Goal: Information Seeking & Learning: Check status

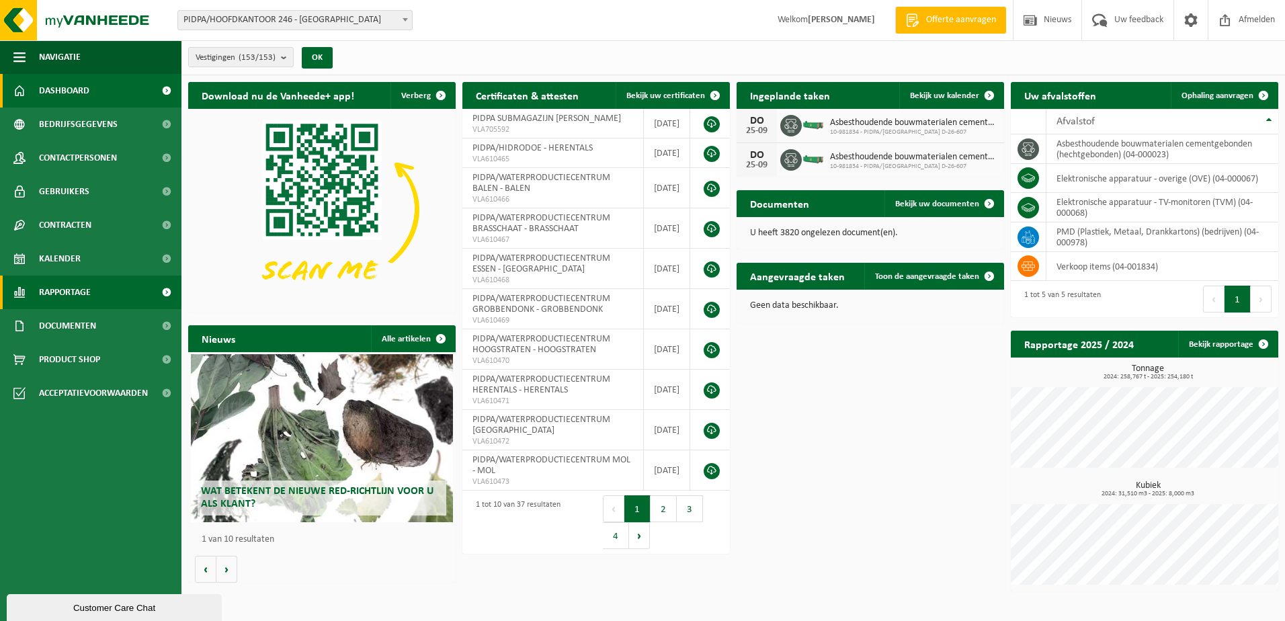
click at [93, 294] on link "Rapportage" at bounding box center [90, 293] width 181 height 34
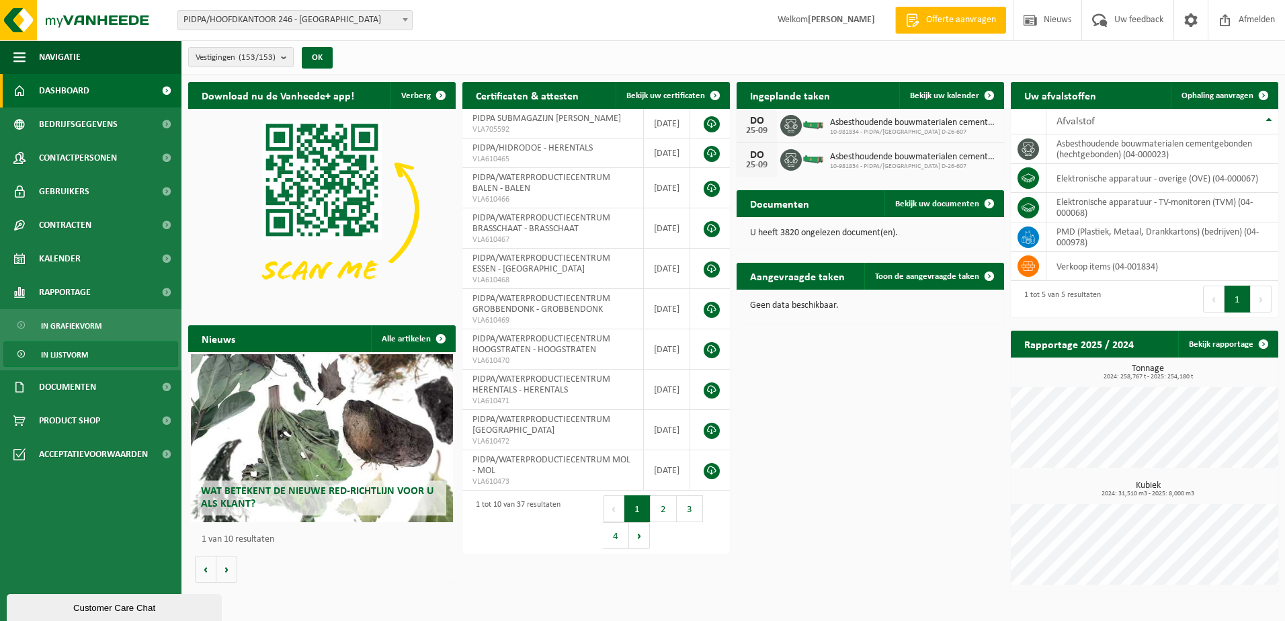
click at [72, 348] on span "In lijstvorm" at bounding box center [64, 355] width 47 height 26
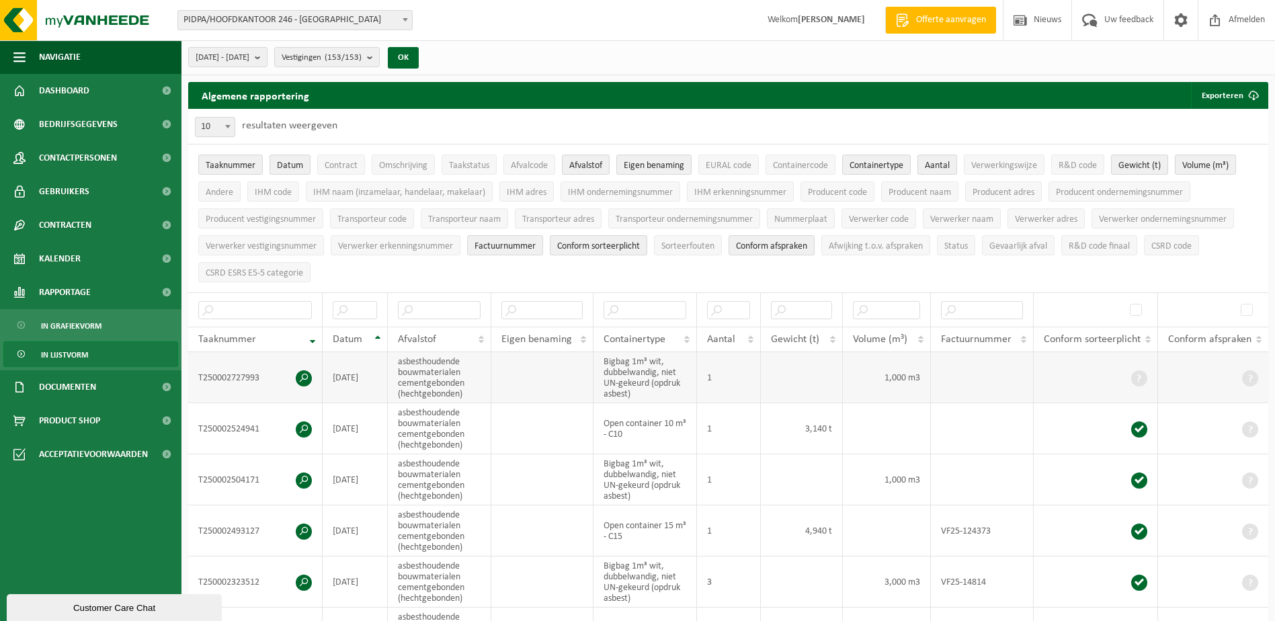
click at [308, 374] on span at bounding box center [304, 378] width 16 height 16
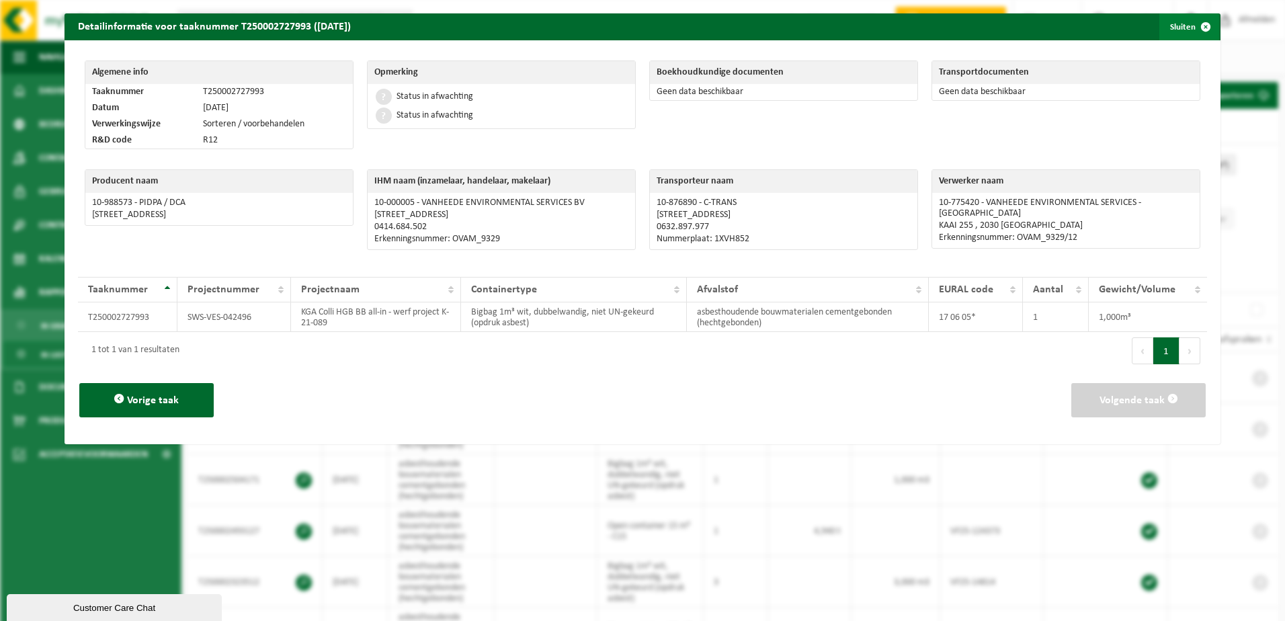
click at [1193, 21] on span "button" at bounding box center [1205, 26] width 27 height 27
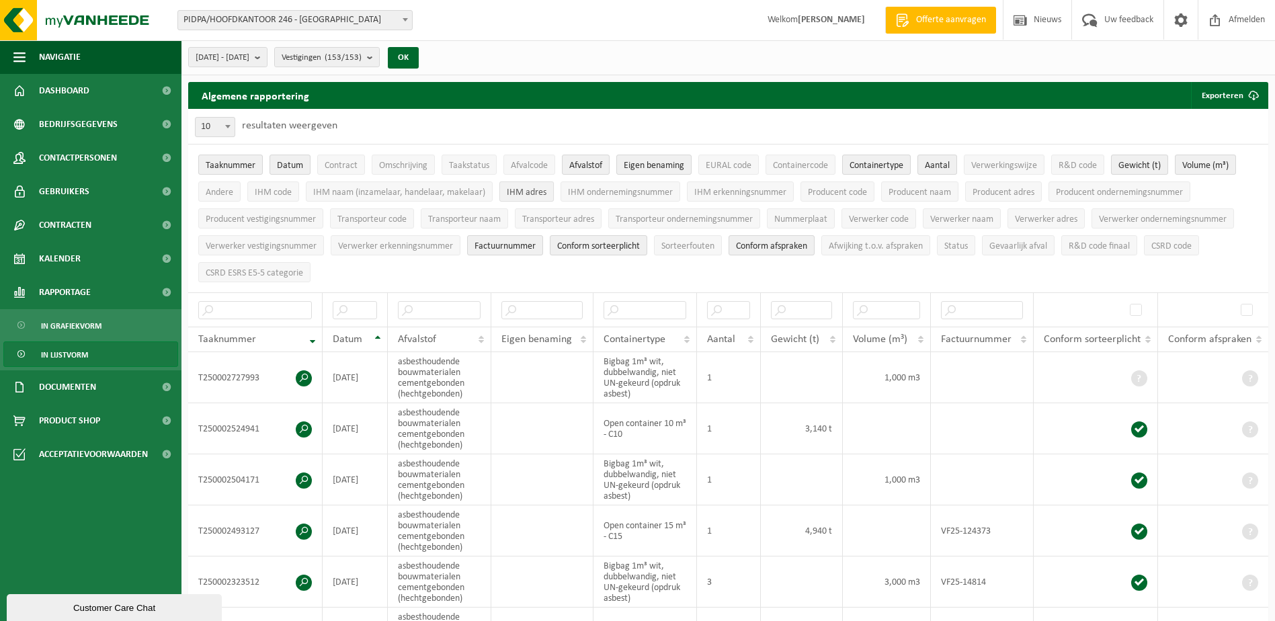
click at [521, 194] on span "IHM adres" at bounding box center [527, 193] width 40 height 10
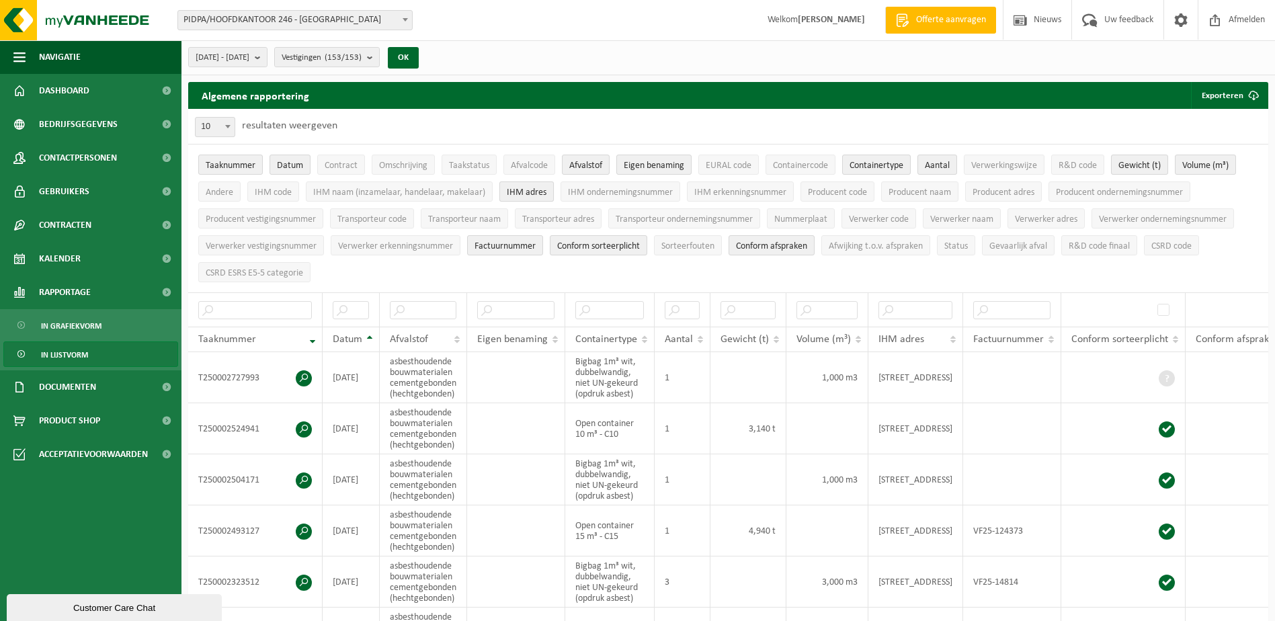
click at [521, 194] on span "IHM adres" at bounding box center [527, 193] width 40 height 10
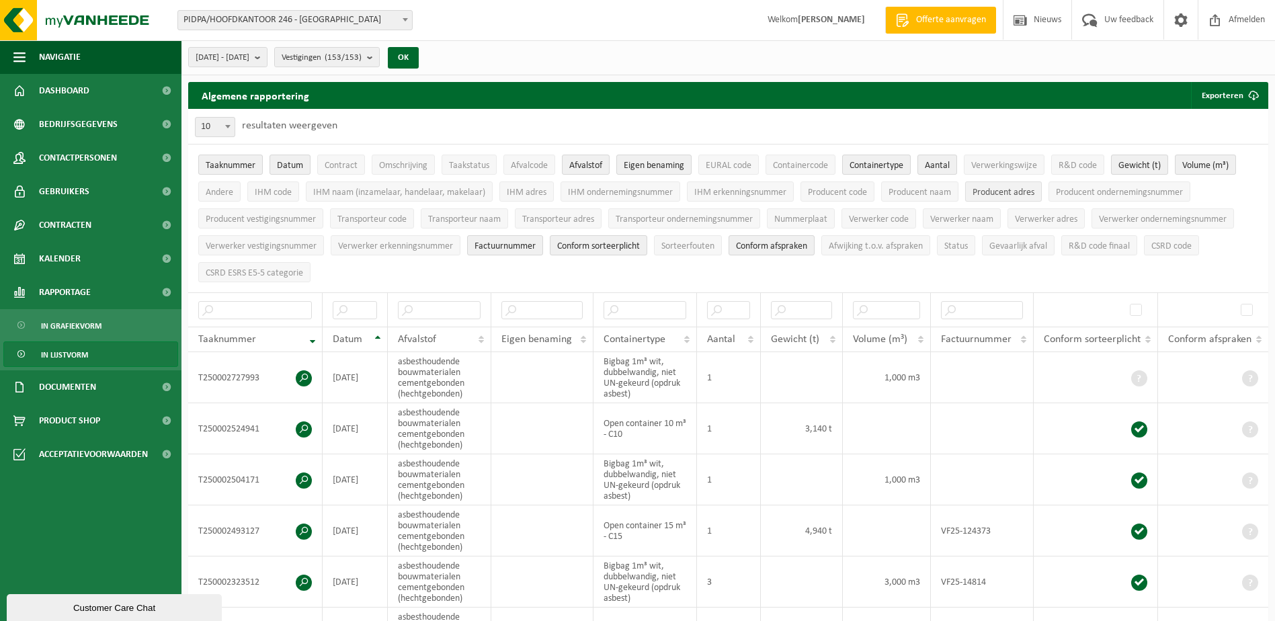
click at [1017, 192] on span "Producent adres" at bounding box center [1004, 193] width 62 height 10
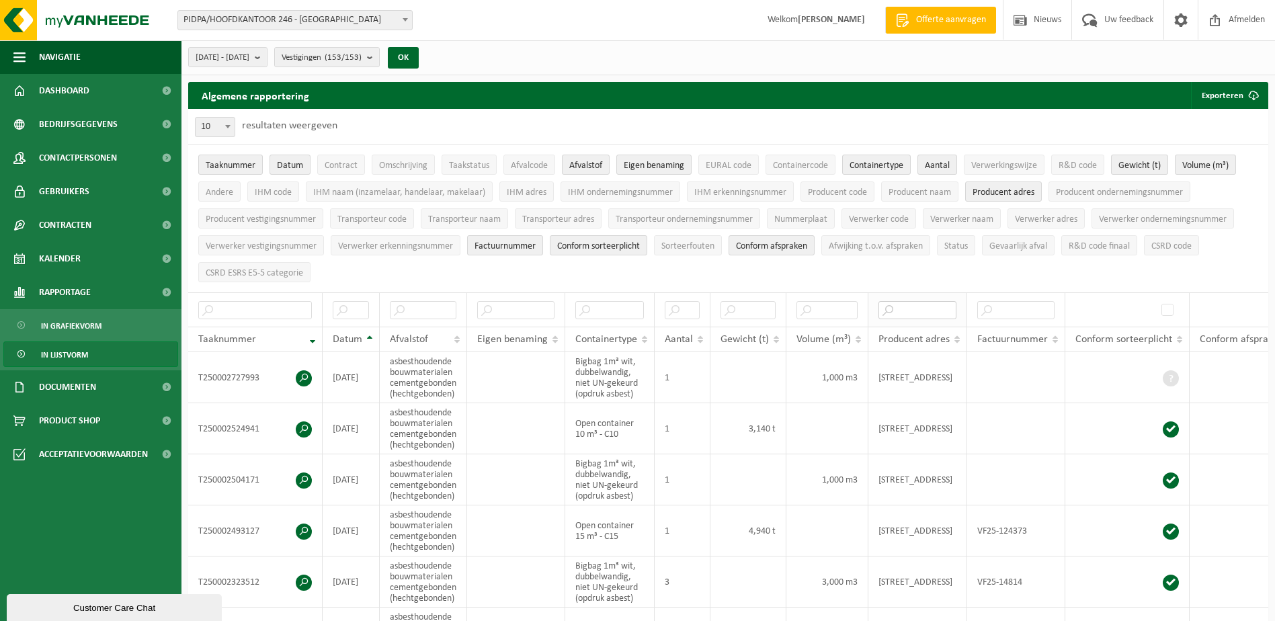
click at [942, 309] on input "text" at bounding box center [918, 310] width 78 height 18
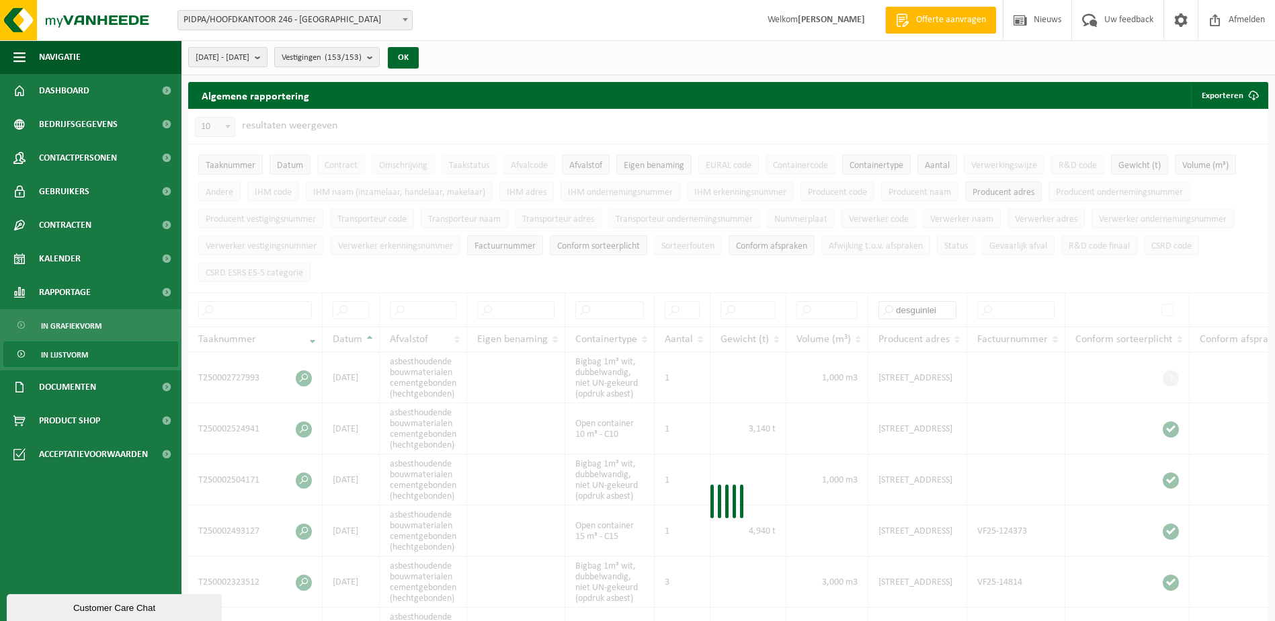
type input "desguinlei"
click at [946, 309] on div at bounding box center [728, 505] width 1080 height 792
drag, startPoint x: 950, startPoint y: 308, endPoint x: 891, endPoint y: 307, distance: 59.2
click at [891, 307] on div at bounding box center [728, 505] width 1080 height 792
click at [362, 58] on count "(153/153)" at bounding box center [343, 57] width 37 height 9
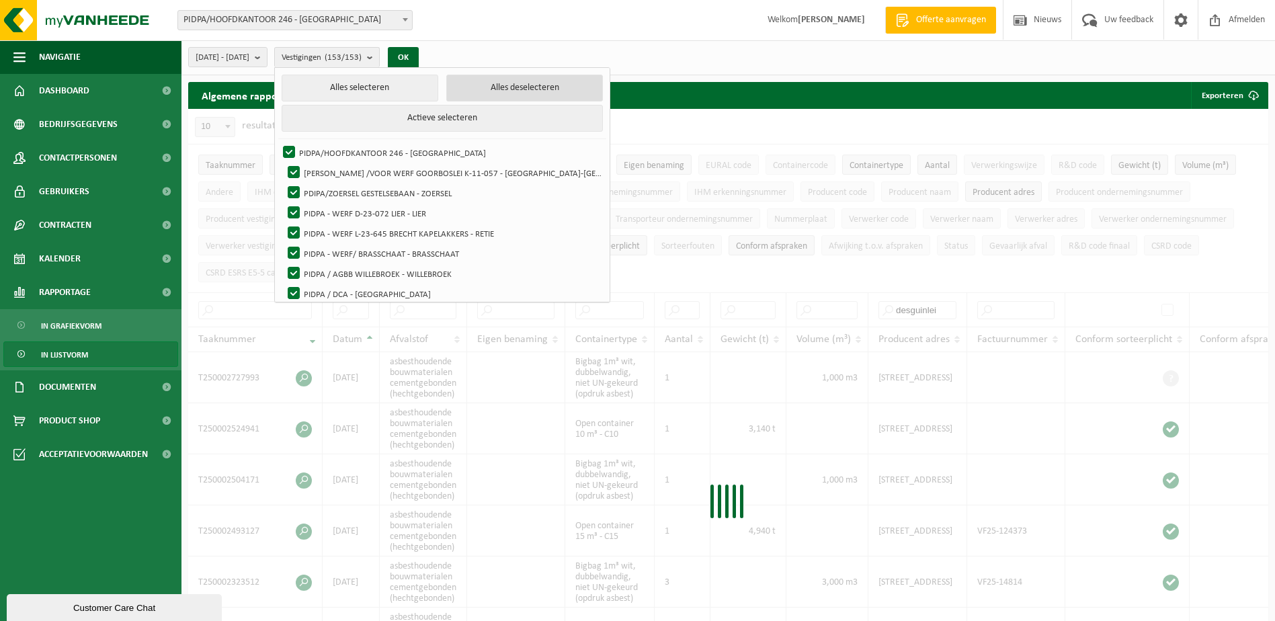
click at [519, 75] on button "Alles deselecteren" at bounding box center [524, 88] width 157 height 27
checkbox input "false"
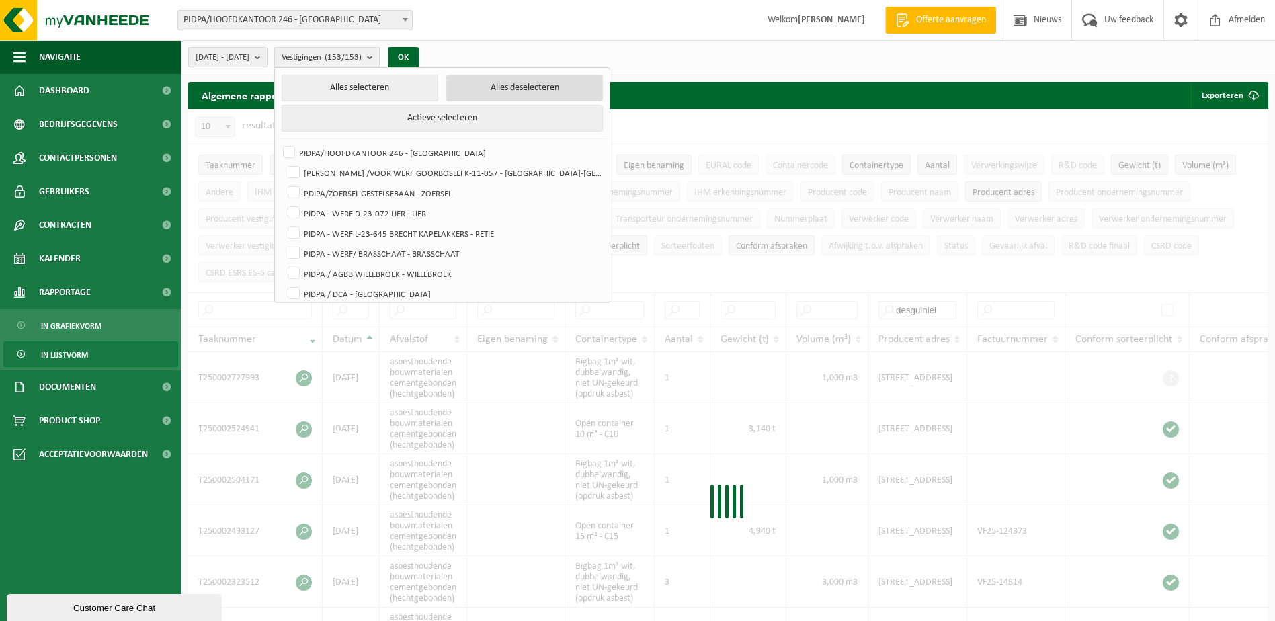
checkbox input "false"
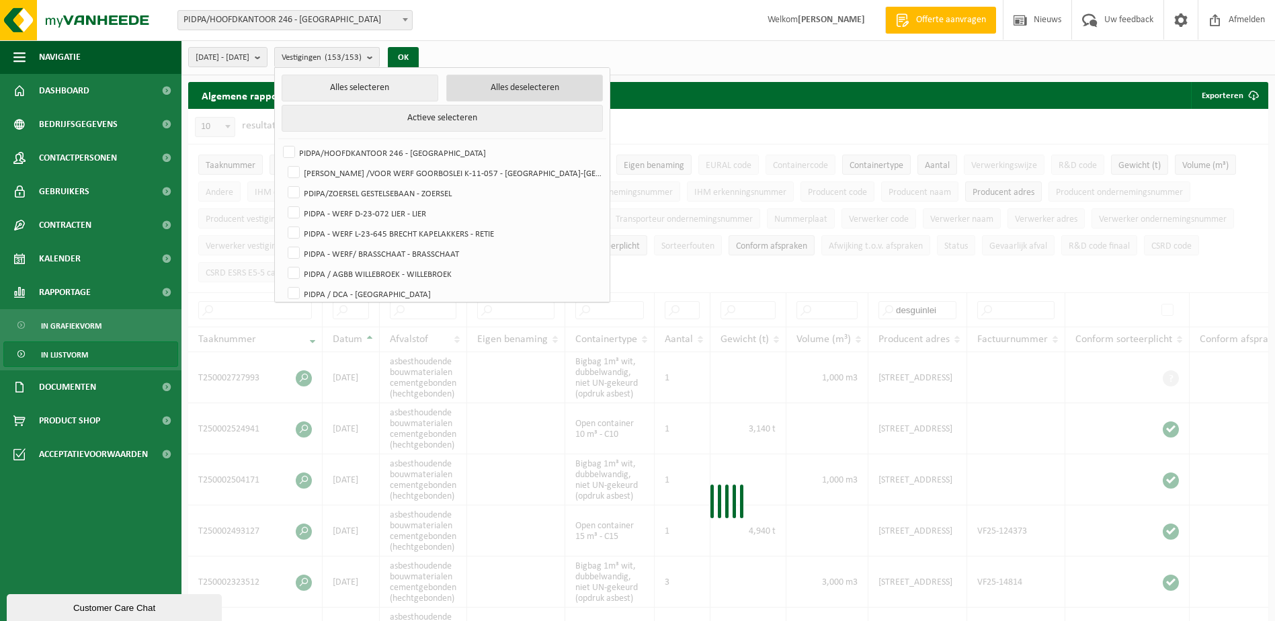
checkbox input "false"
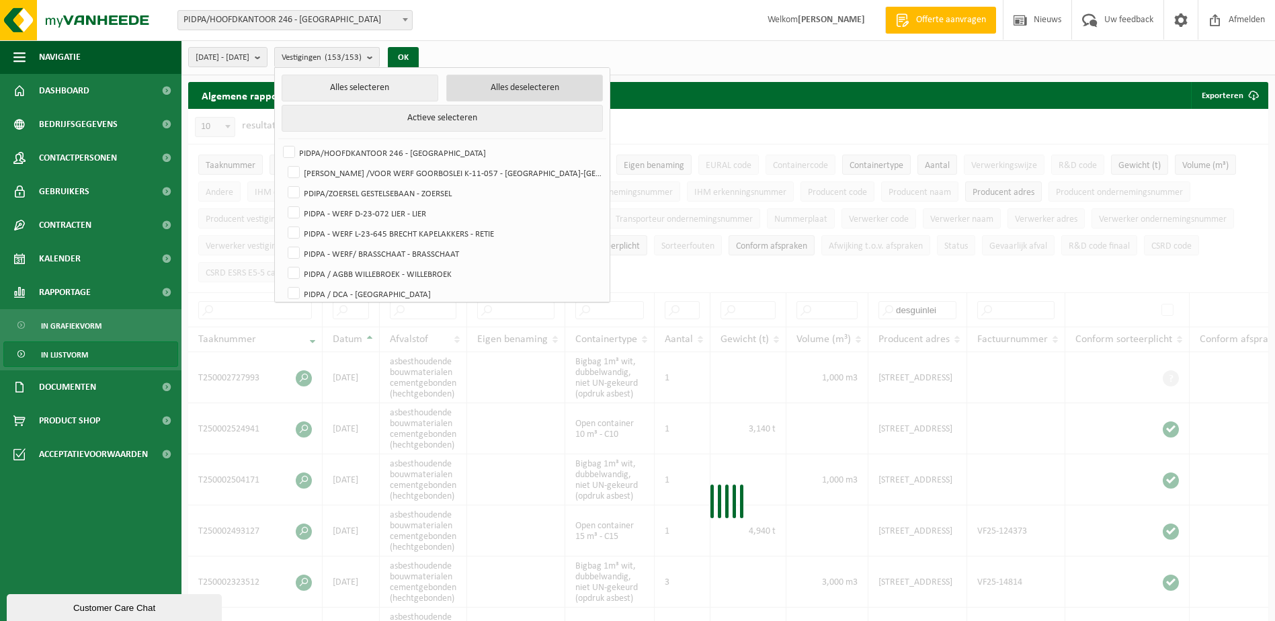
checkbox input "false"
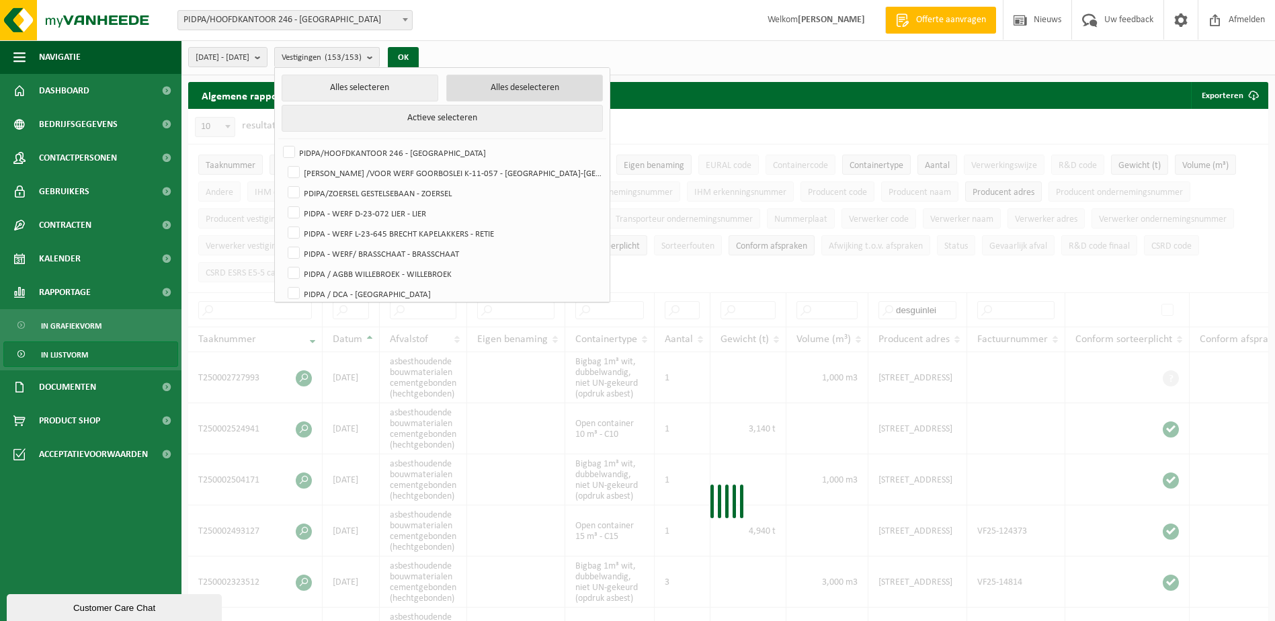
checkbox input "false"
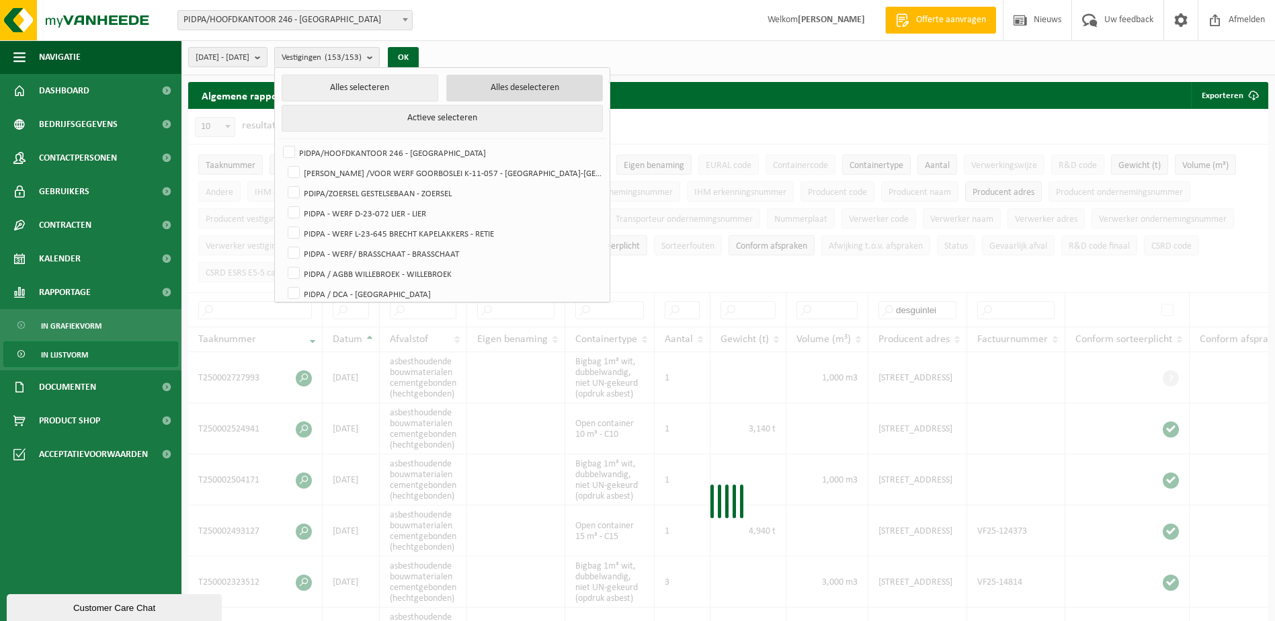
checkbox input "false"
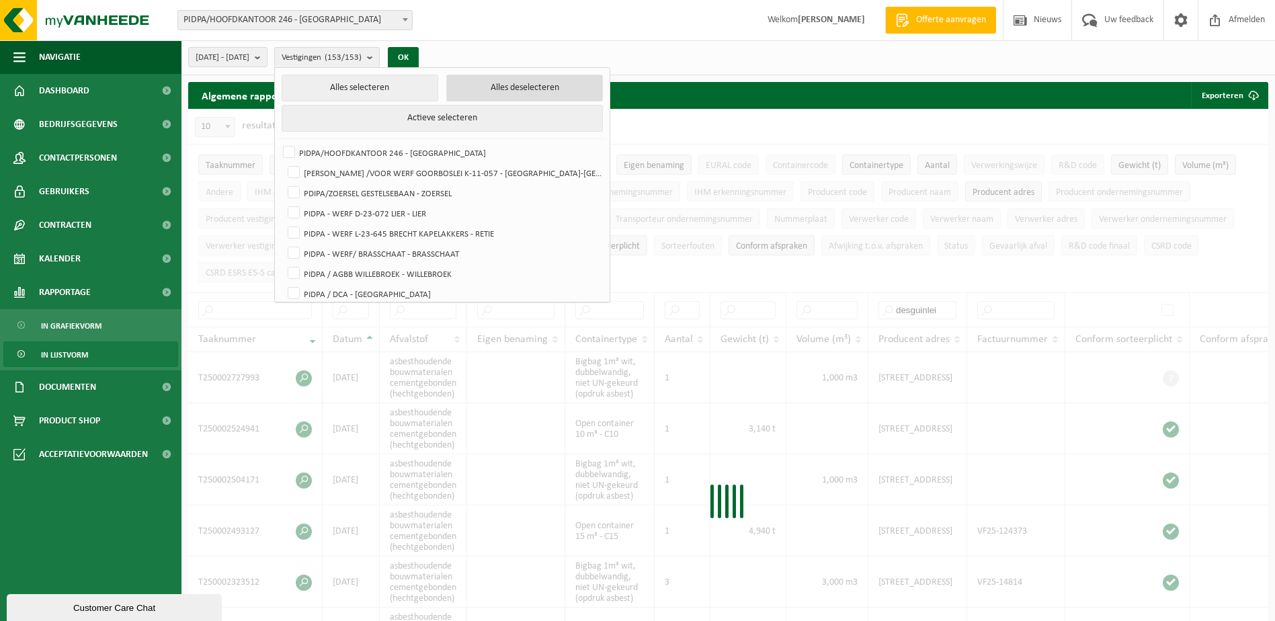
checkbox input "false"
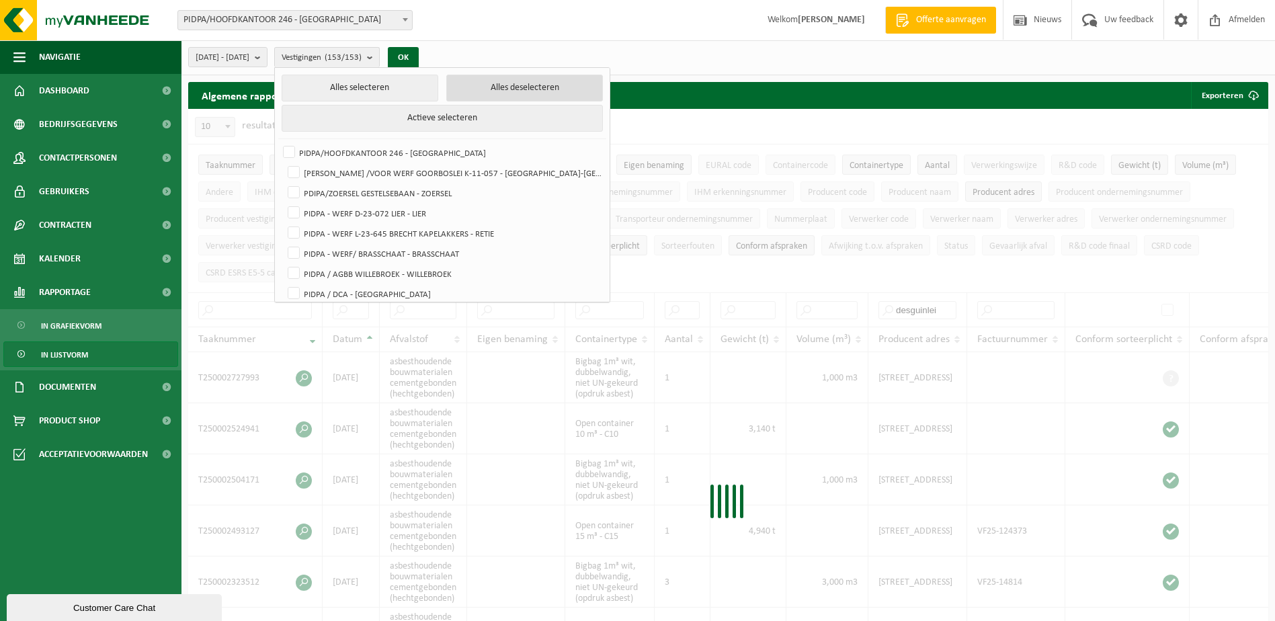
checkbox input "false"
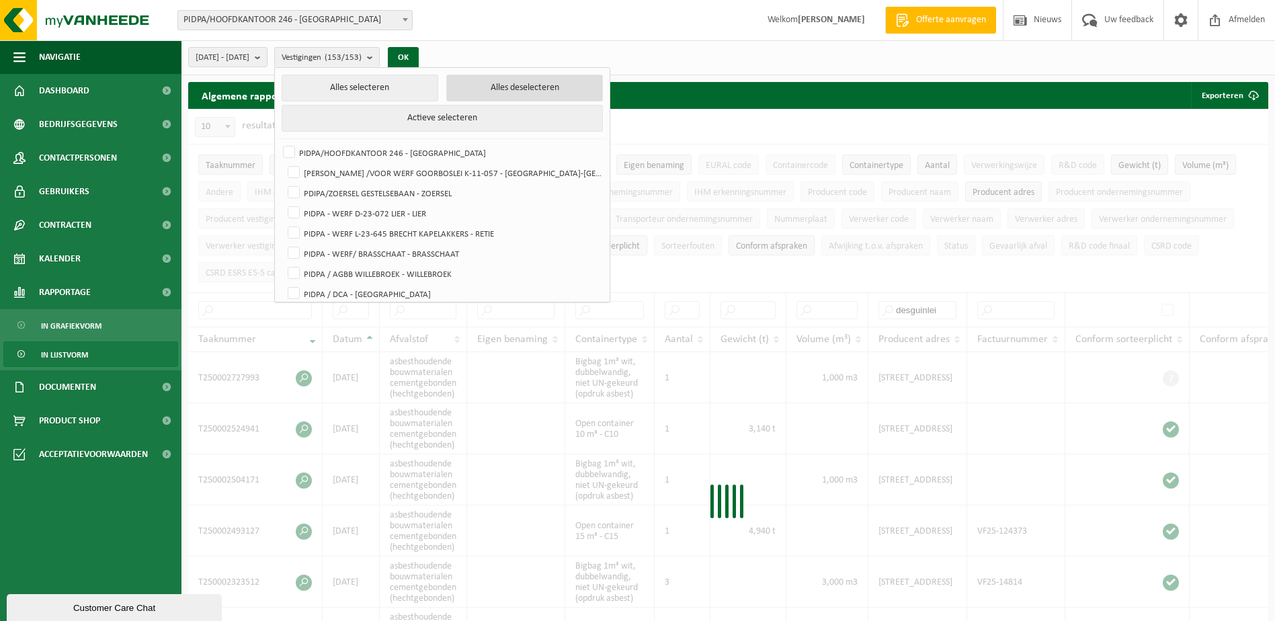
checkbox input "false"
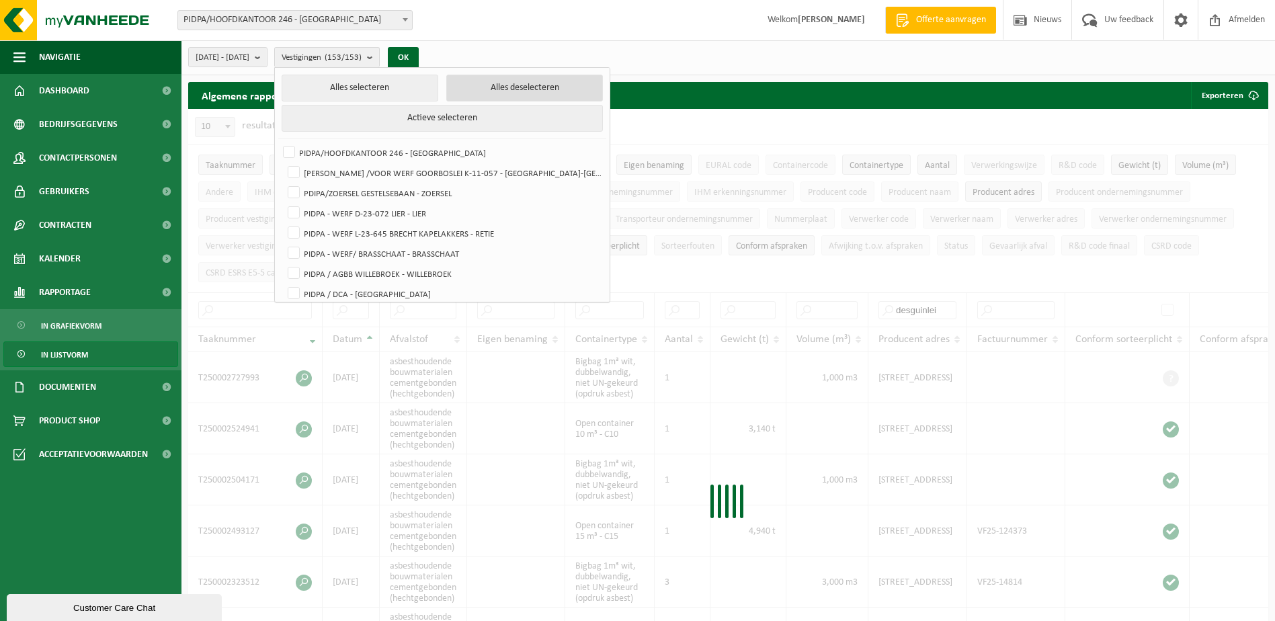
checkbox input "false"
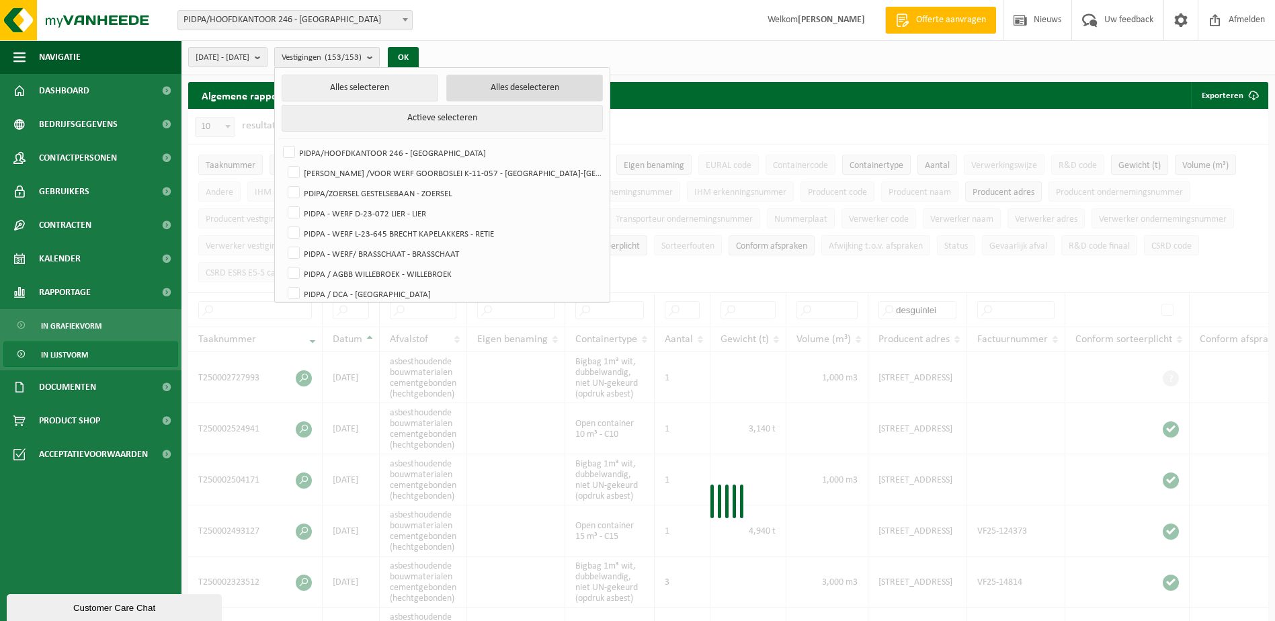
checkbox input "false"
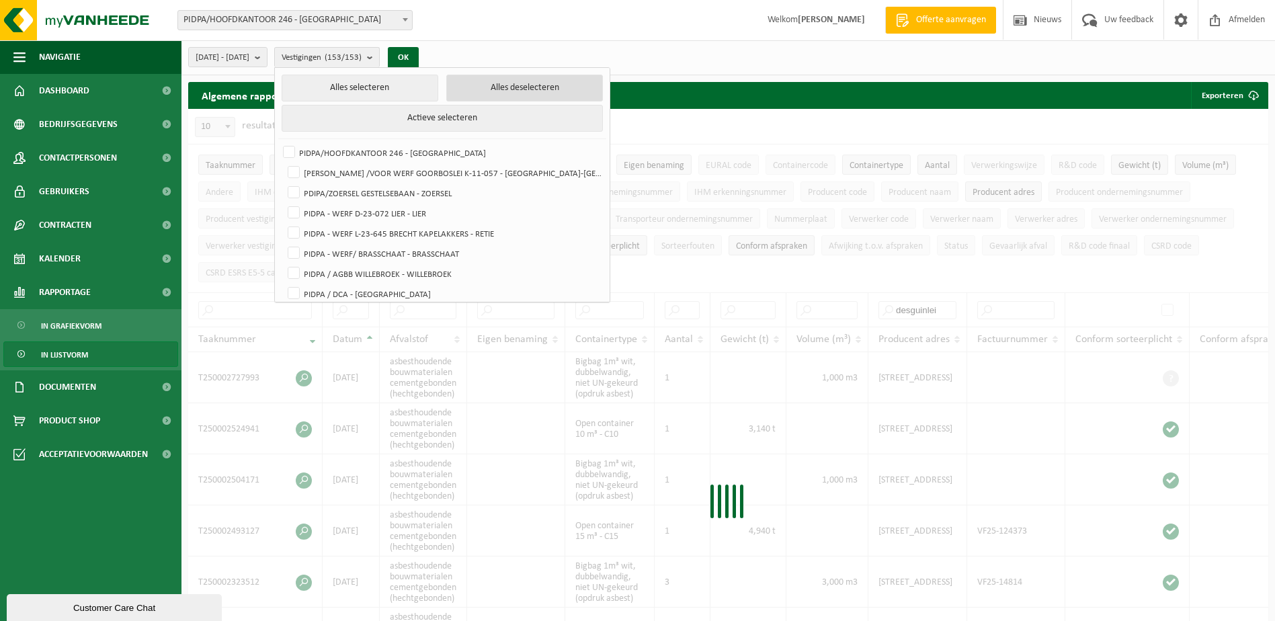
checkbox input "false"
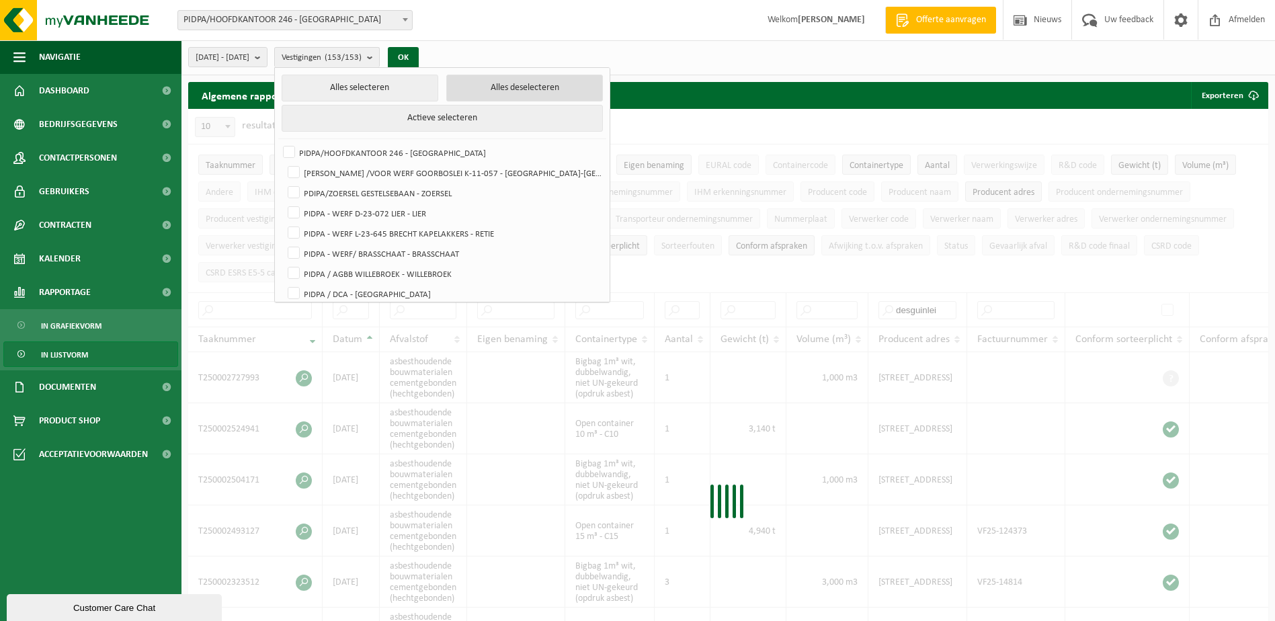
checkbox input "false"
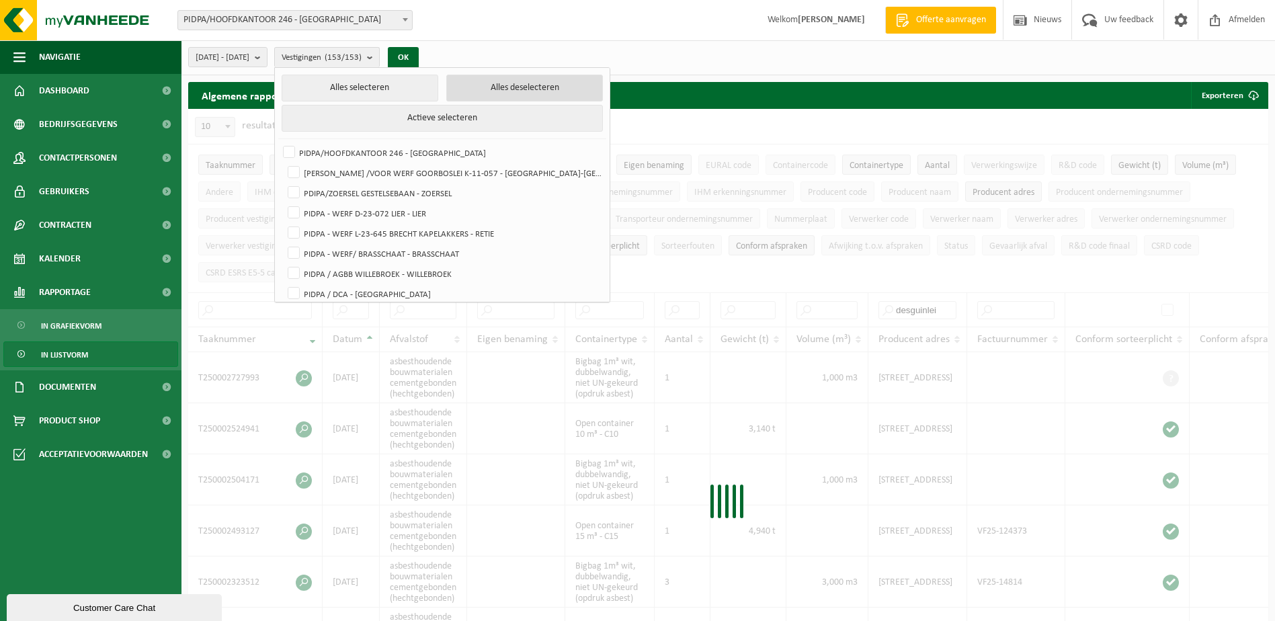
checkbox input "false"
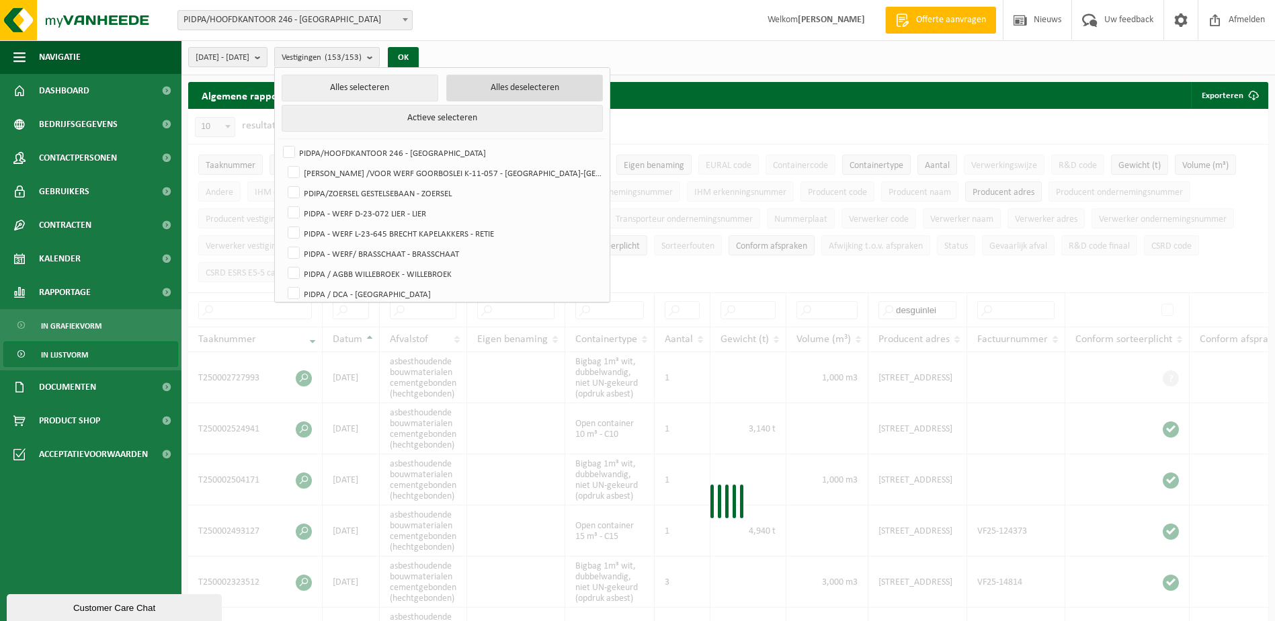
checkbox input "false"
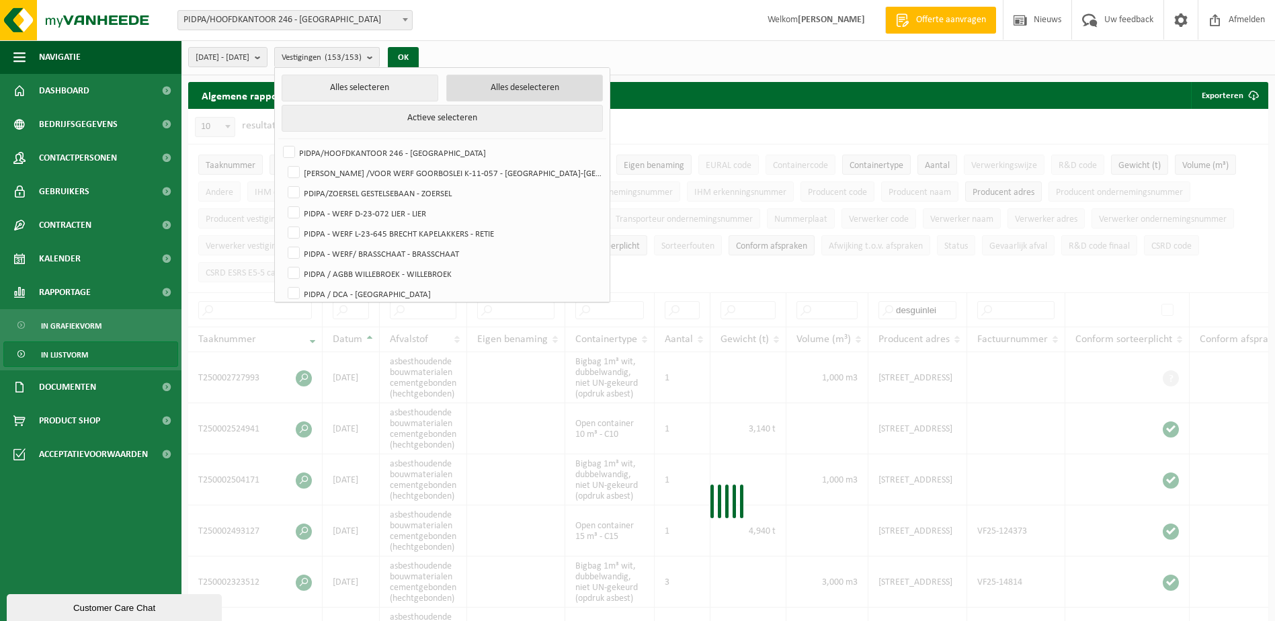
checkbox input "false"
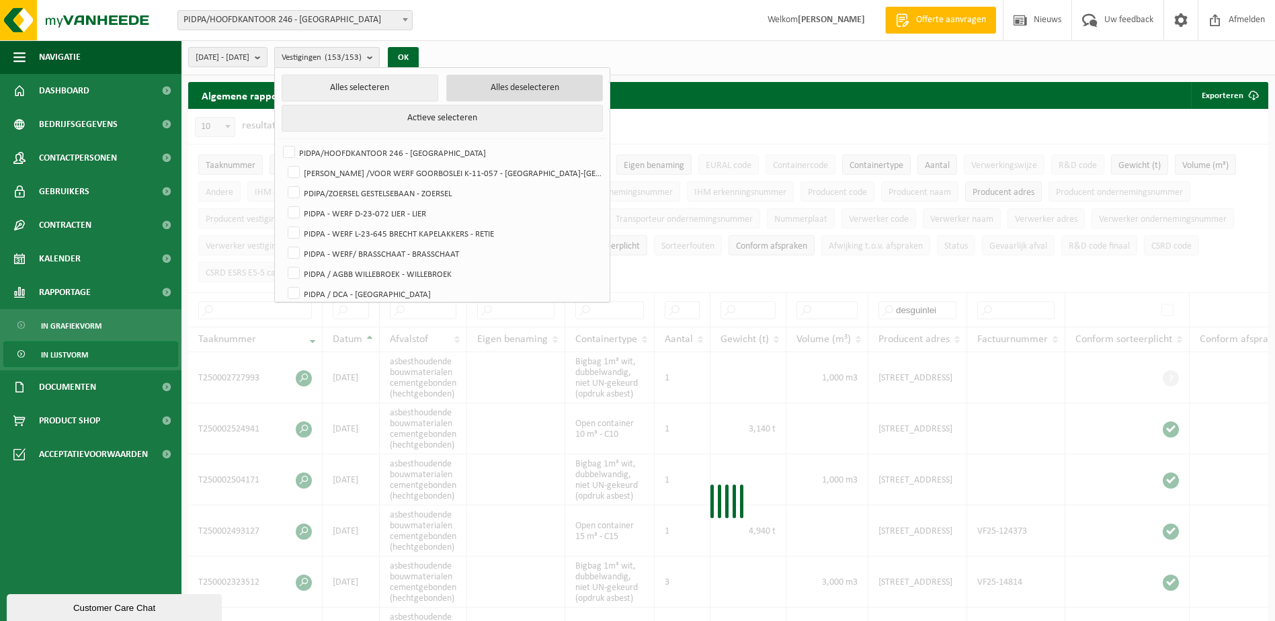
checkbox input "false"
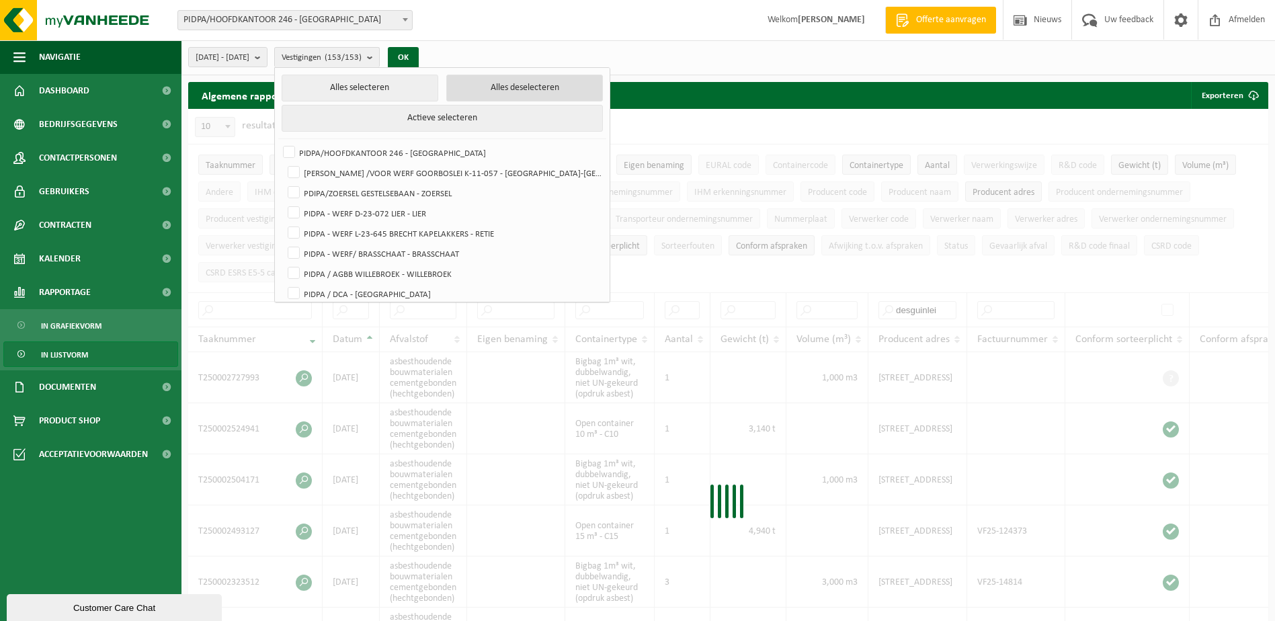
checkbox input "false"
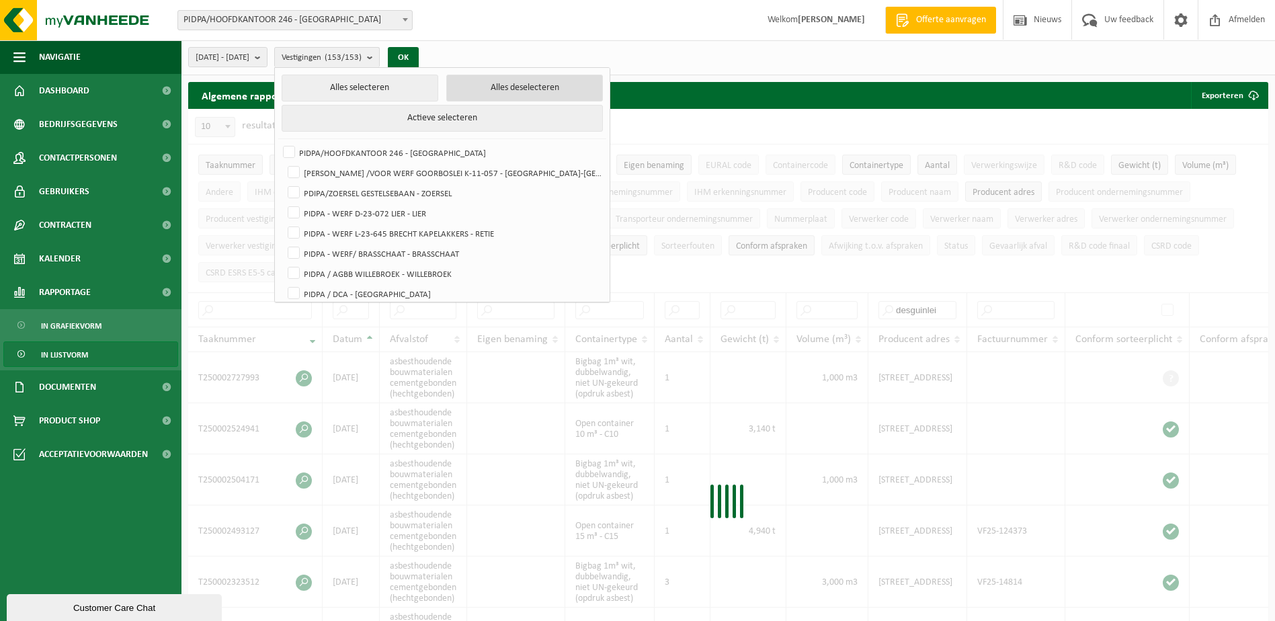
checkbox input "false"
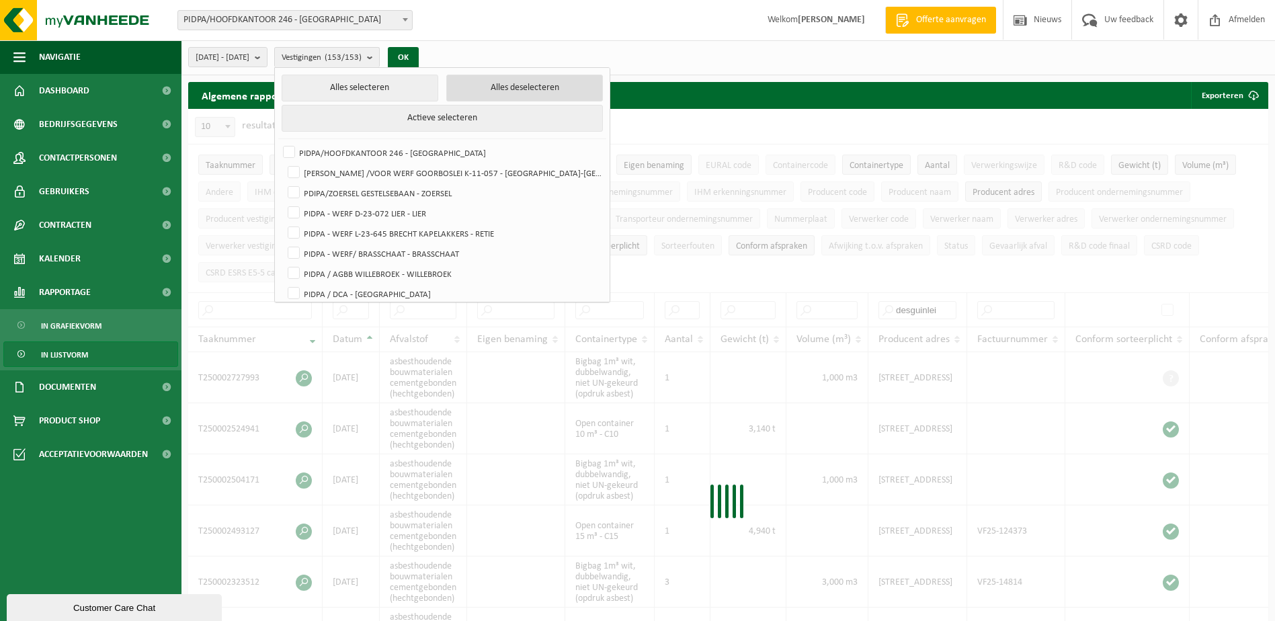
checkbox input "false"
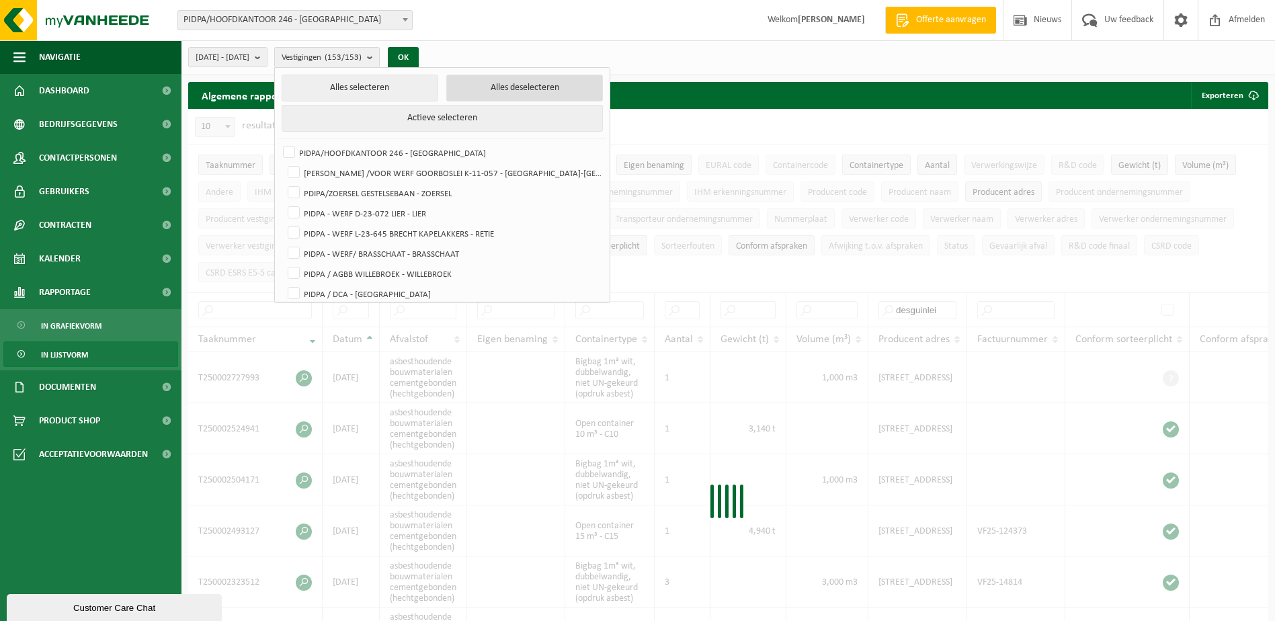
checkbox input "false"
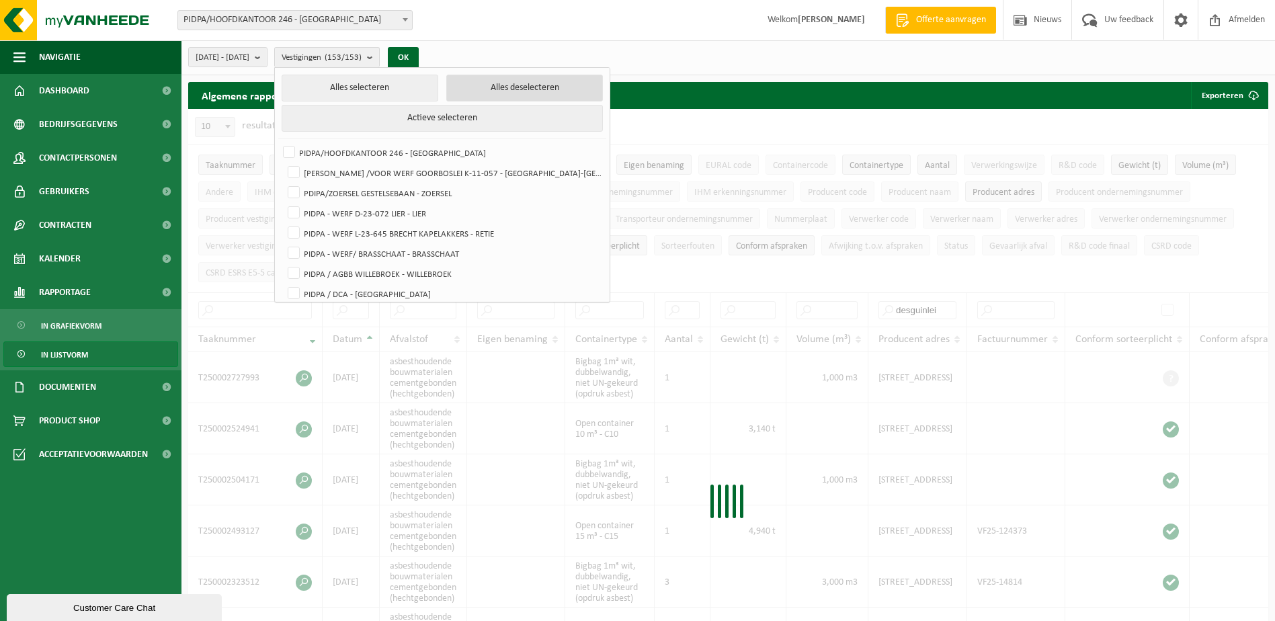
checkbox input "false"
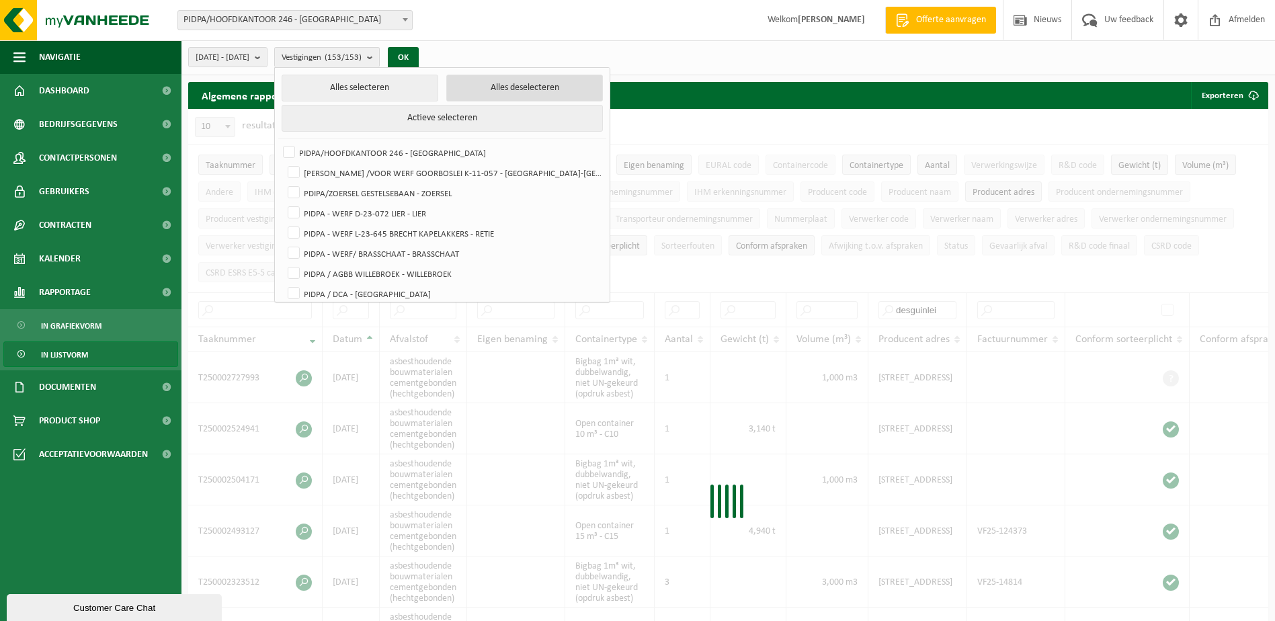
checkbox input "false"
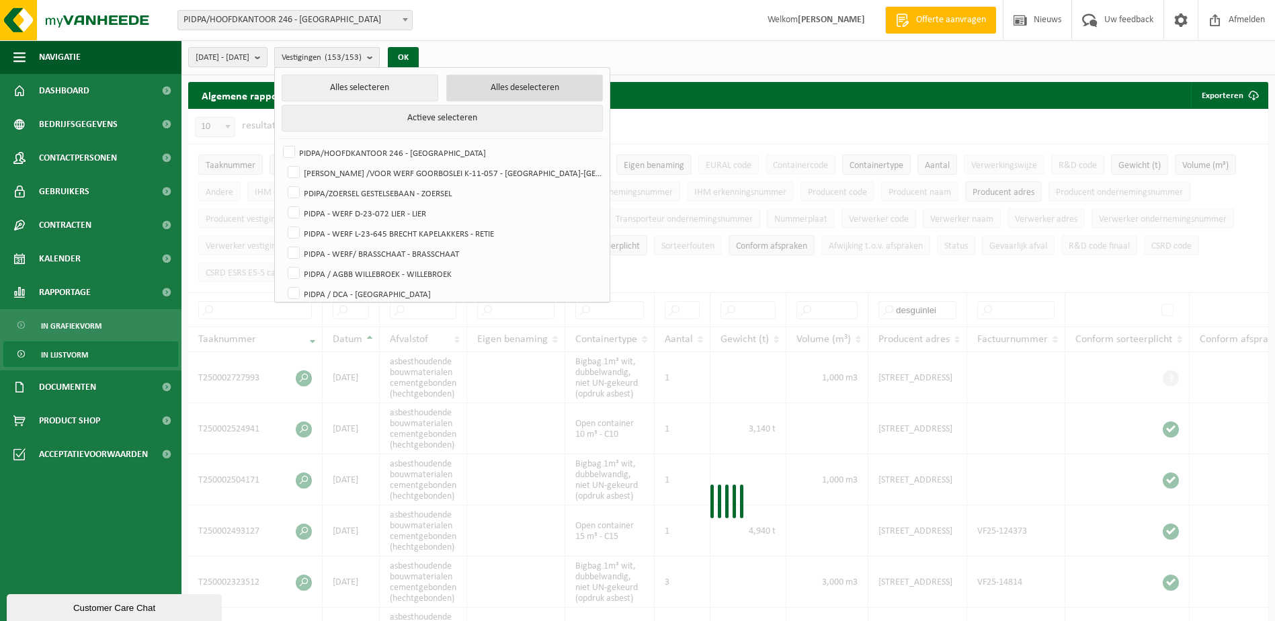
checkbox input "false"
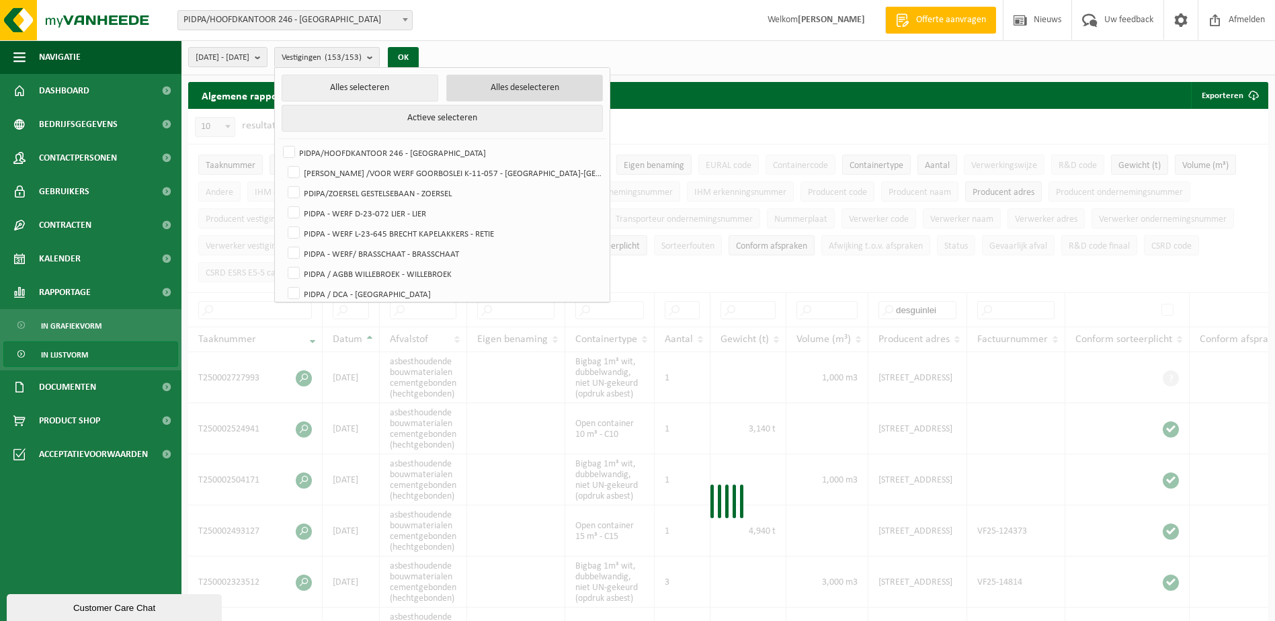
checkbox input "false"
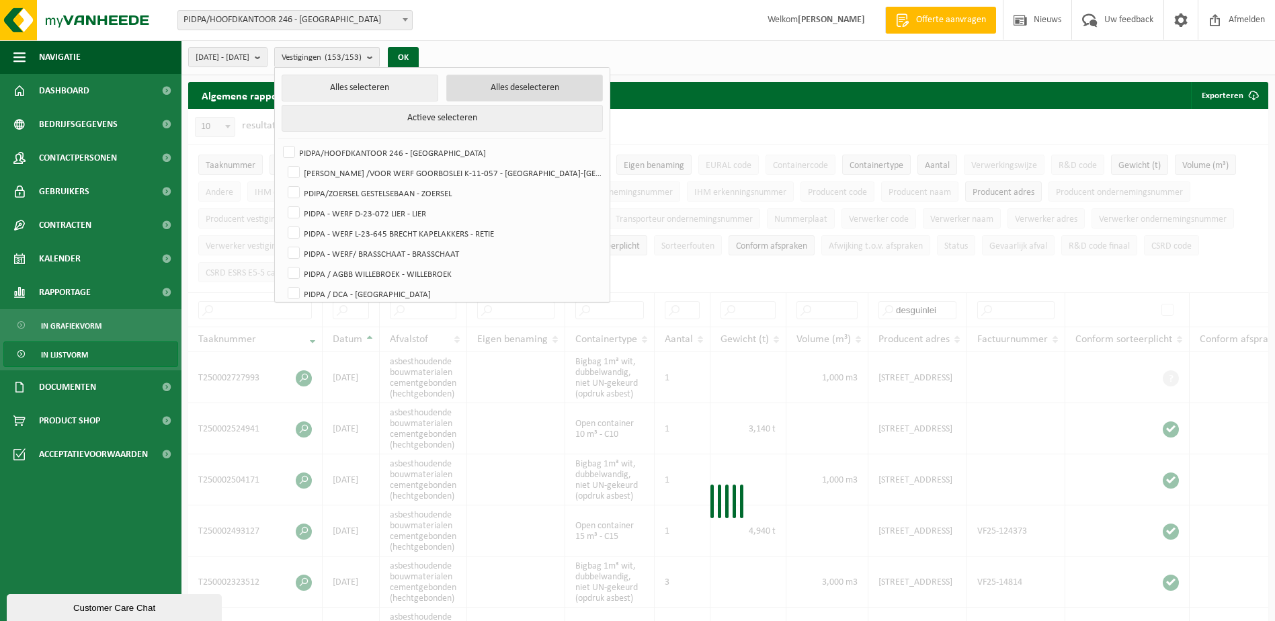
checkbox input "false"
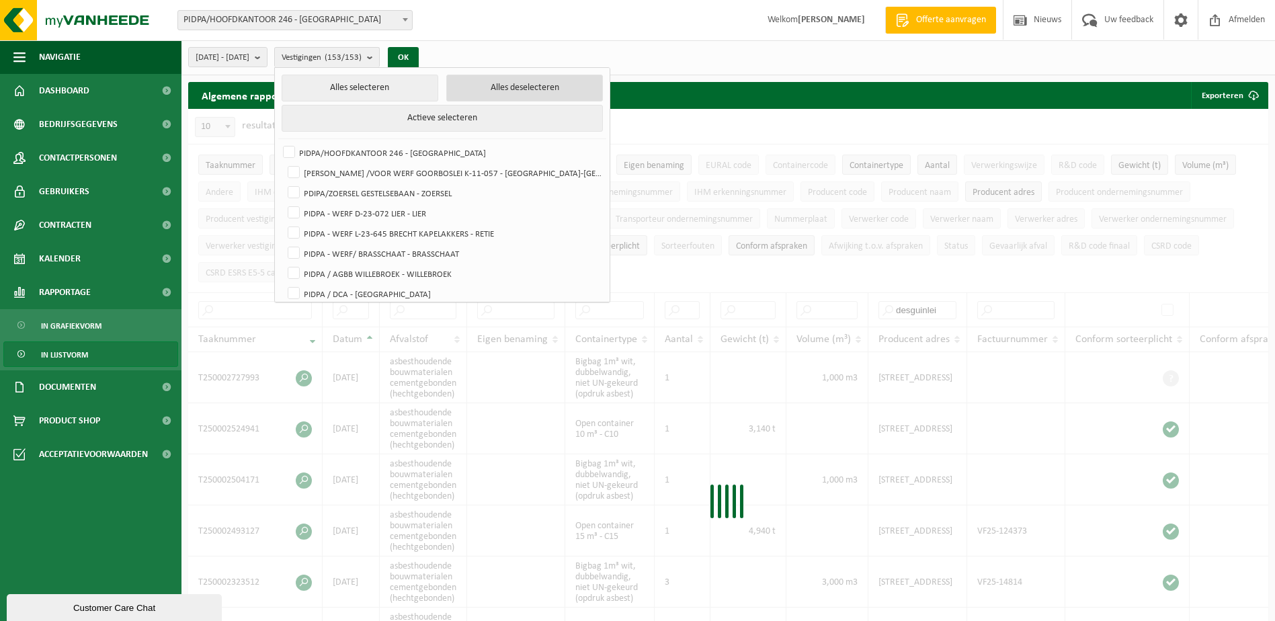
checkbox input "false"
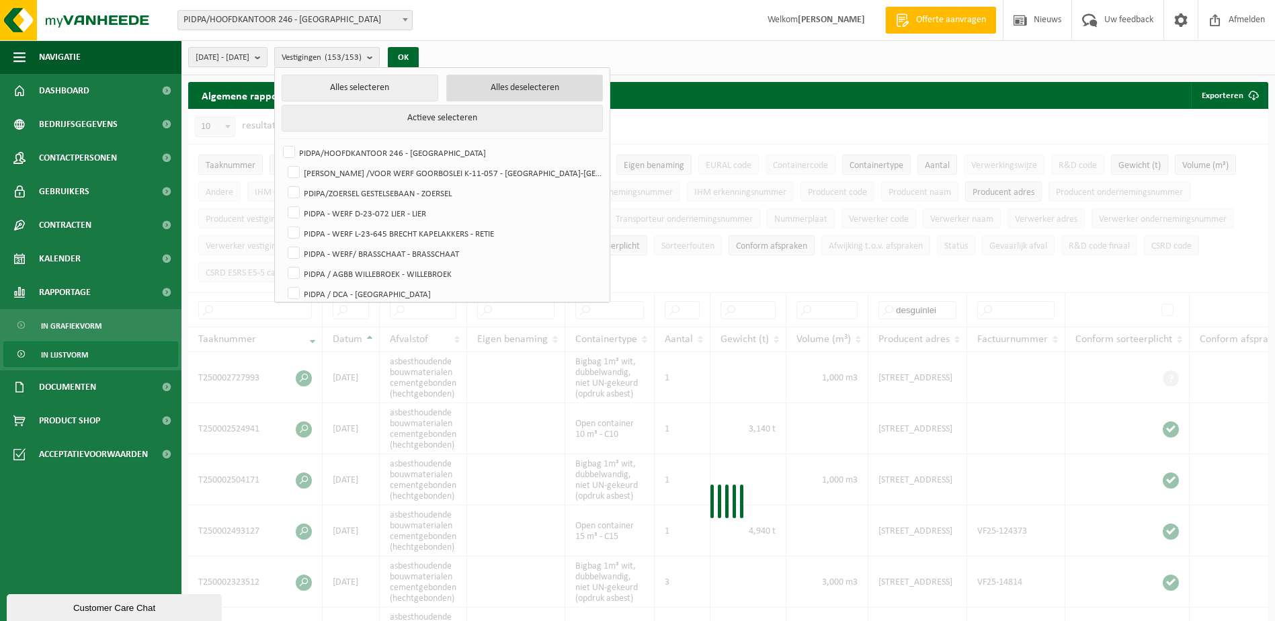
checkbox input "false"
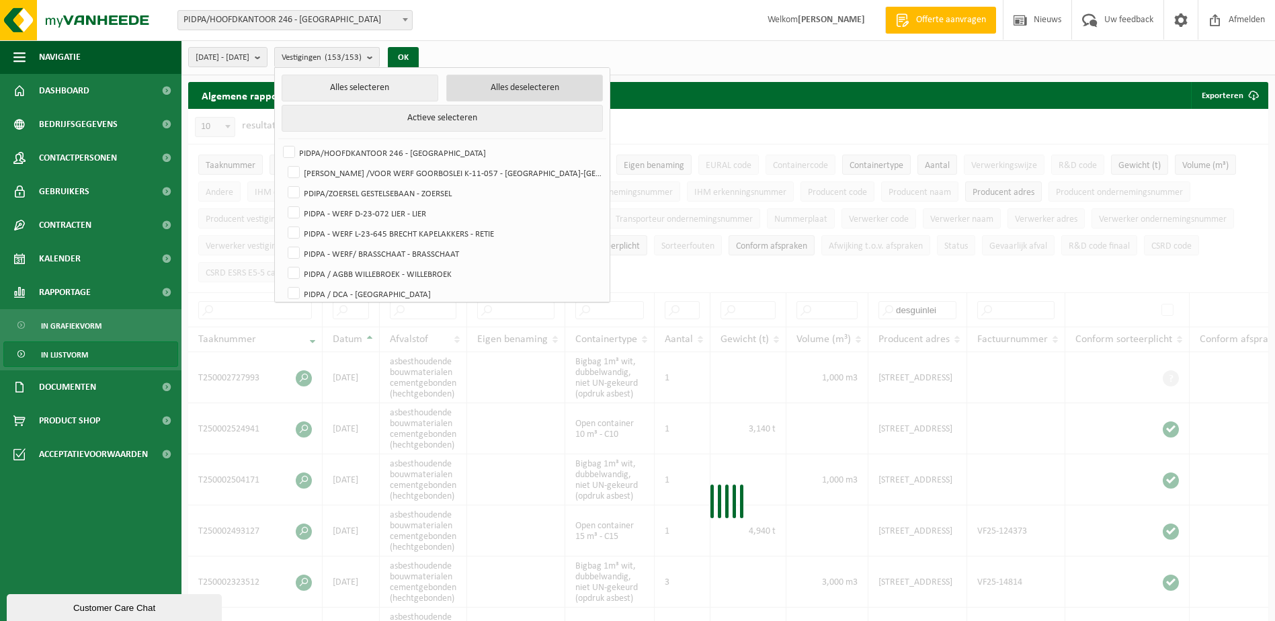
checkbox input "false"
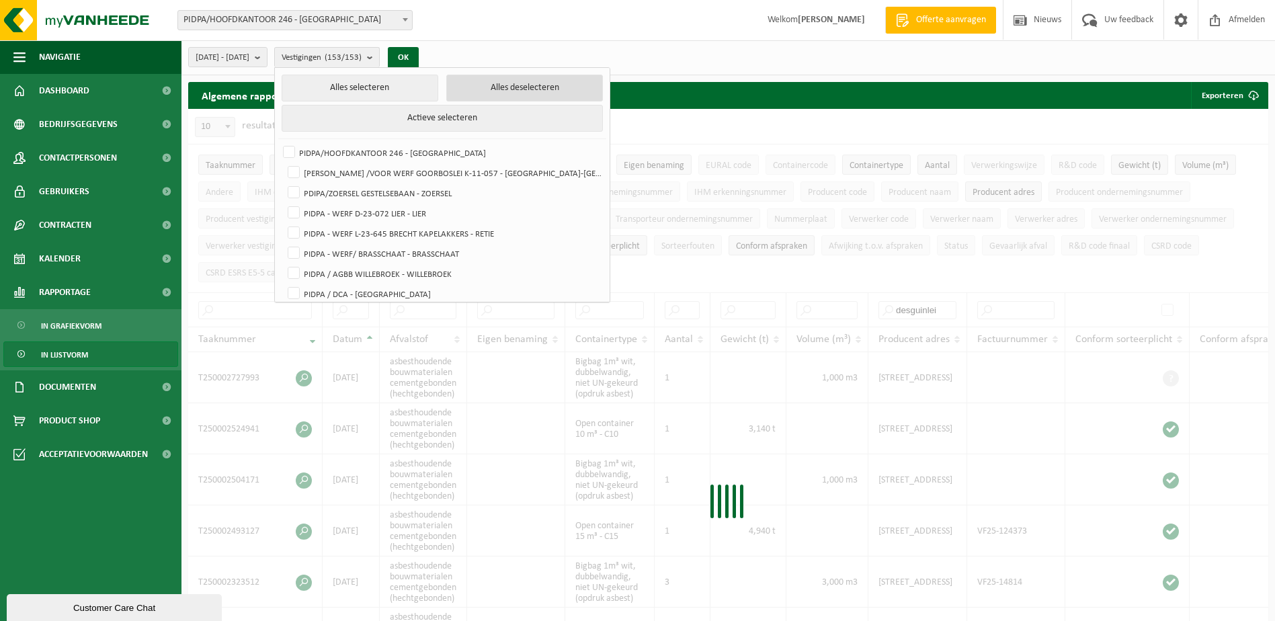
checkbox input "false"
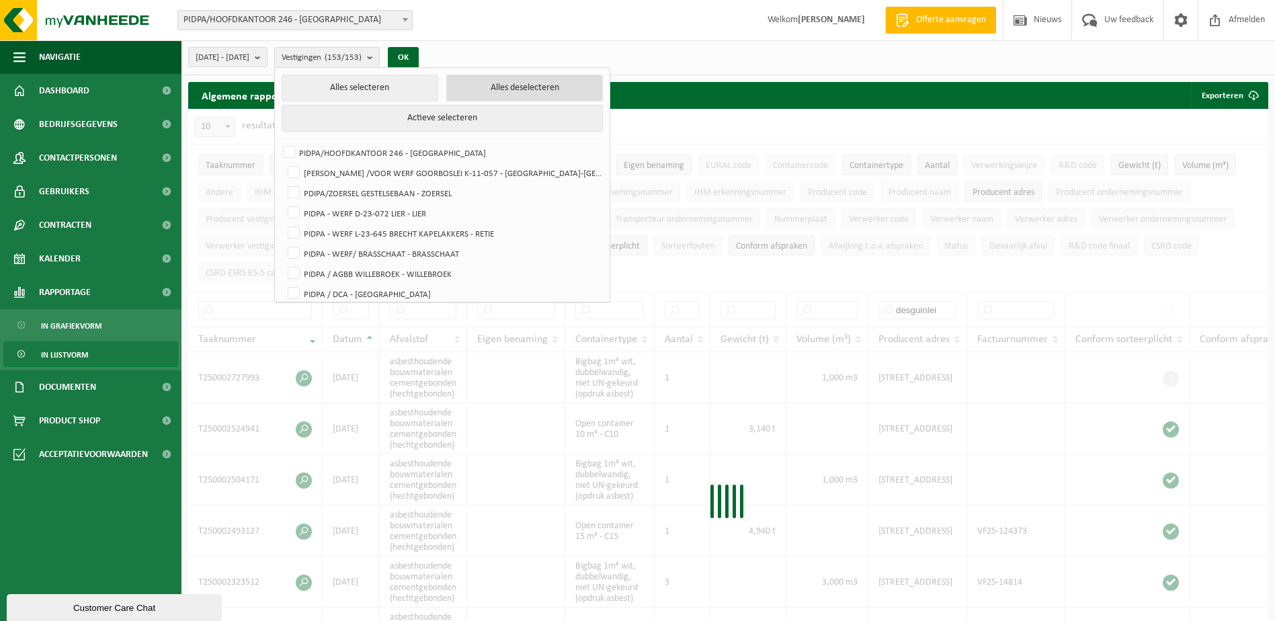
checkbox input "false"
click at [431, 151] on label "PIDPA/HOOFDKANTOOR 246 - [GEOGRAPHIC_DATA]" at bounding box center [440, 153] width 321 height 20
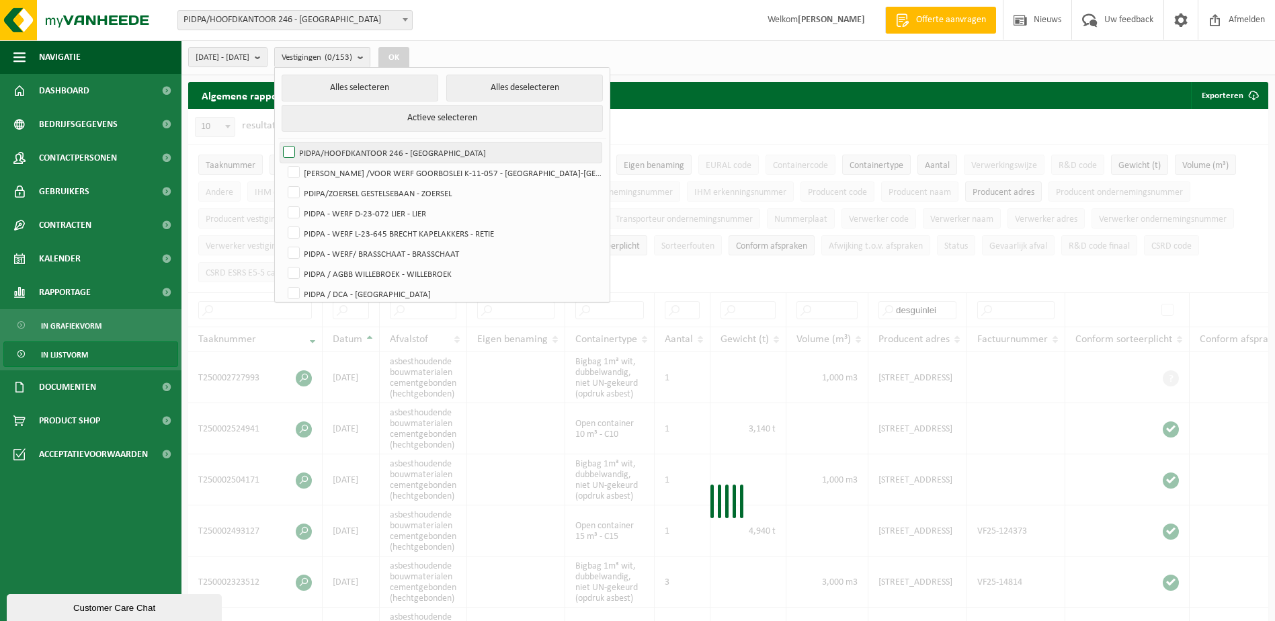
click at [278, 143] on input "PIDPA/HOOFDKANTOOR 246 - [GEOGRAPHIC_DATA]" at bounding box center [278, 142] width 1 height 1
checkbox input "true"
click at [409, 52] on button "OK" at bounding box center [393, 58] width 31 height 22
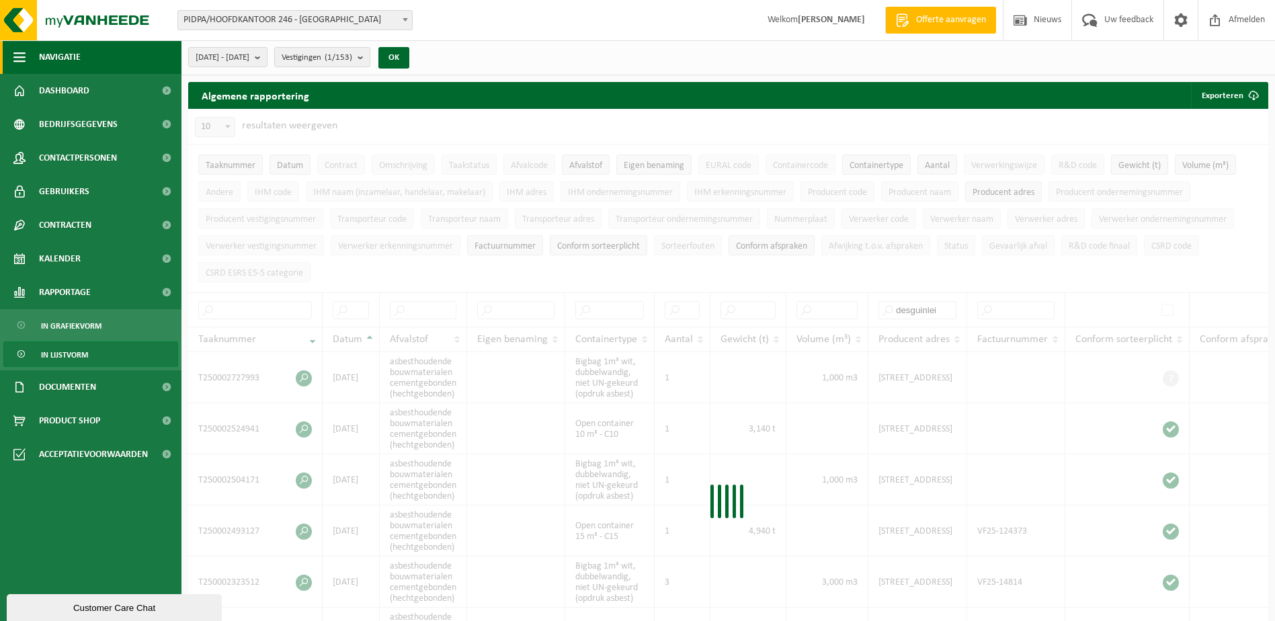
click at [79, 56] on span "Navigatie" at bounding box center [60, 57] width 42 height 34
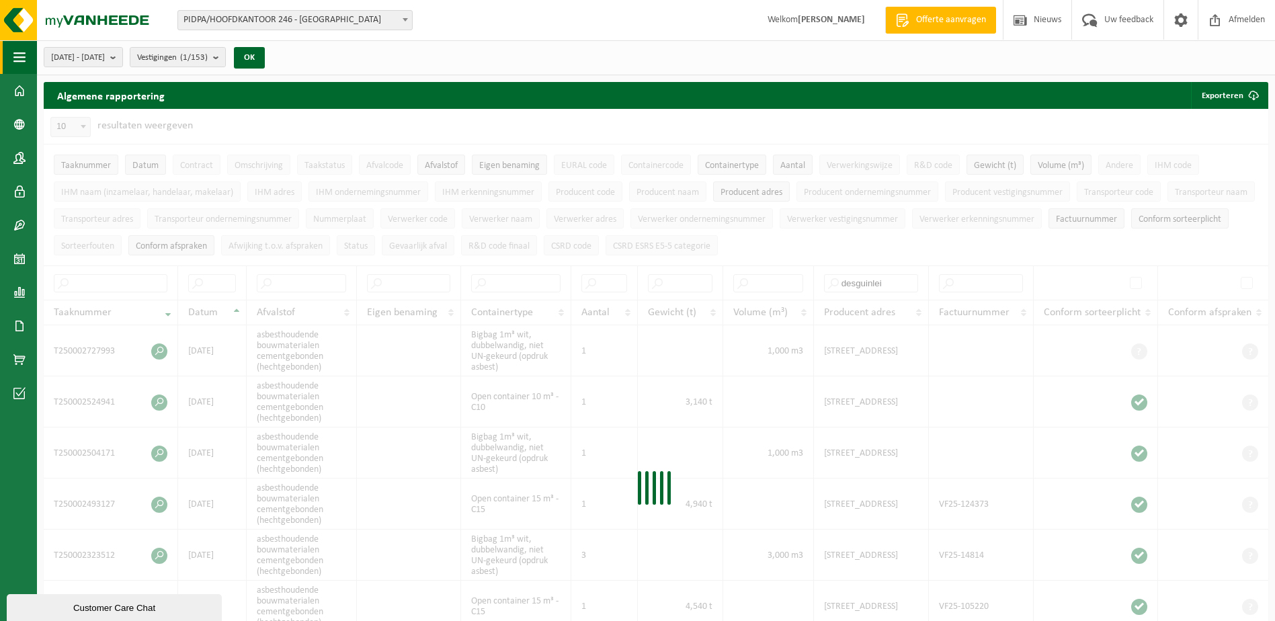
click at [19, 54] on span "button" at bounding box center [19, 57] width 12 height 34
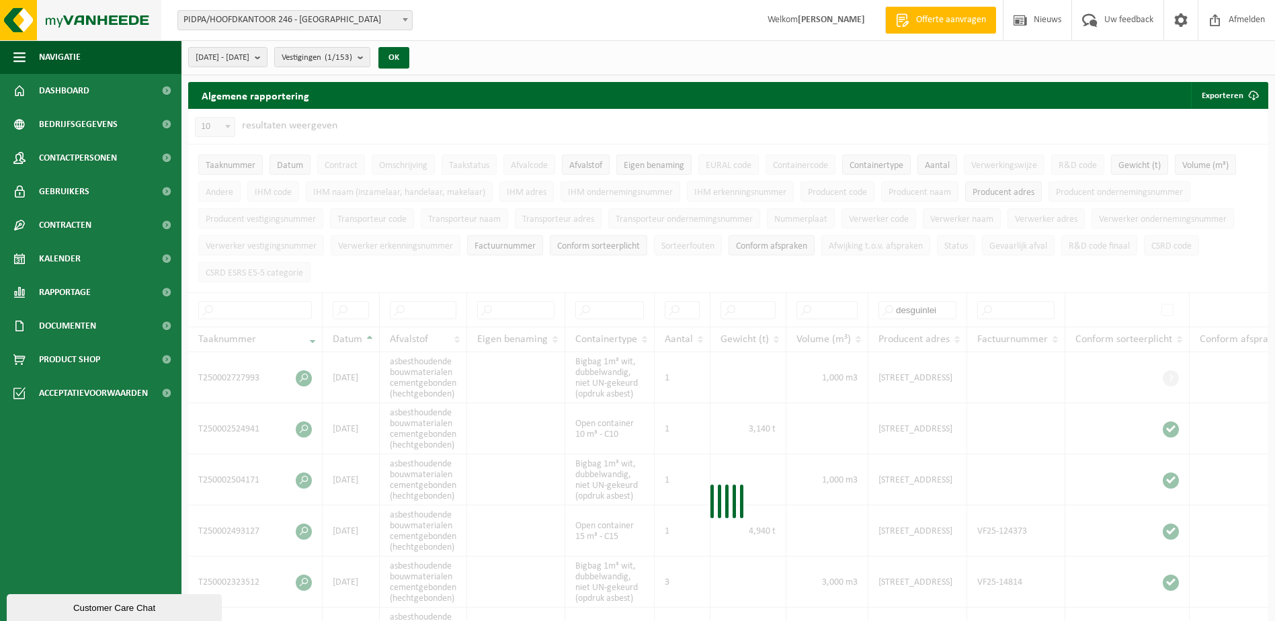
click at [12, 18] on img at bounding box center [80, 20] width 161 height 40
click at [74, 225] on span "Contracten" at bounding box center [65, 225] width 52 height 34
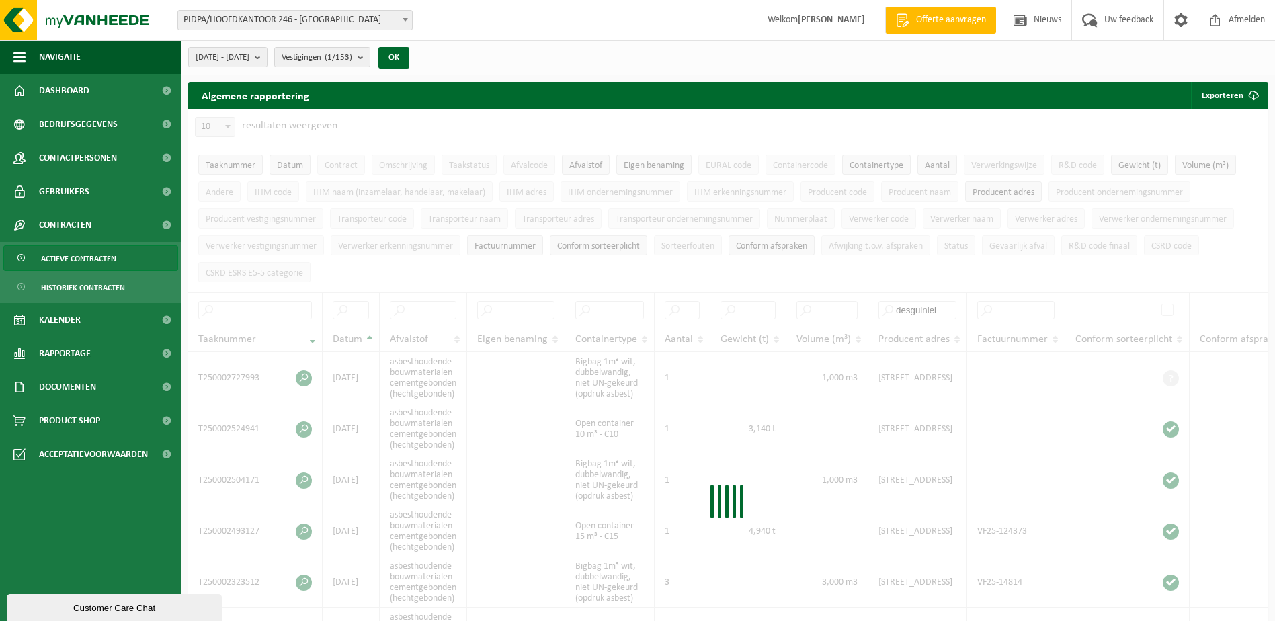
click at [76, 258] on span "Actieve contracten" at bounding box center [78, 259] width 75 height 26
